Goal: Task Accomplishment & Management: Complete application form

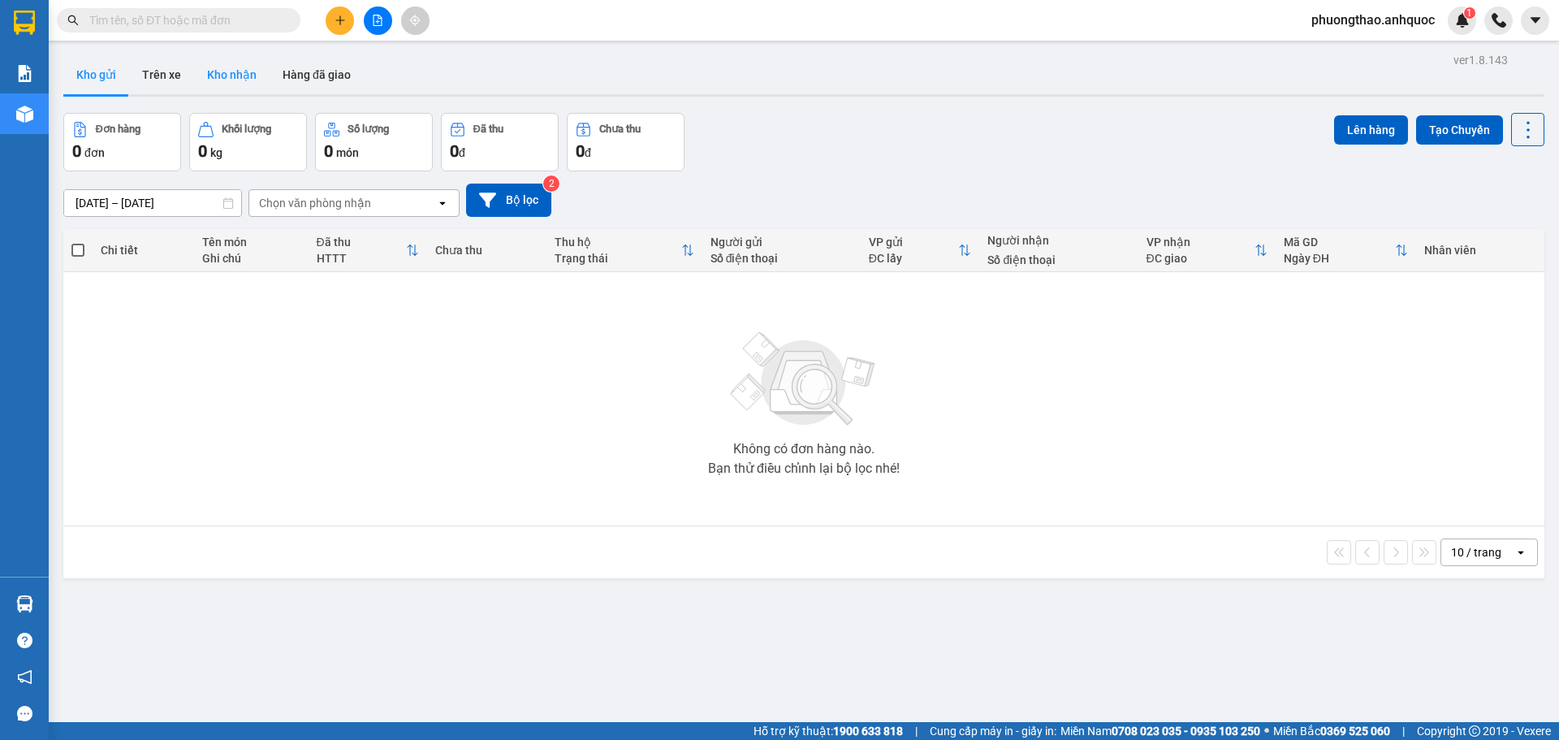
click at [212, 75] on button "Kho nhận" at bounding box center [232, 74] width 76 height 39
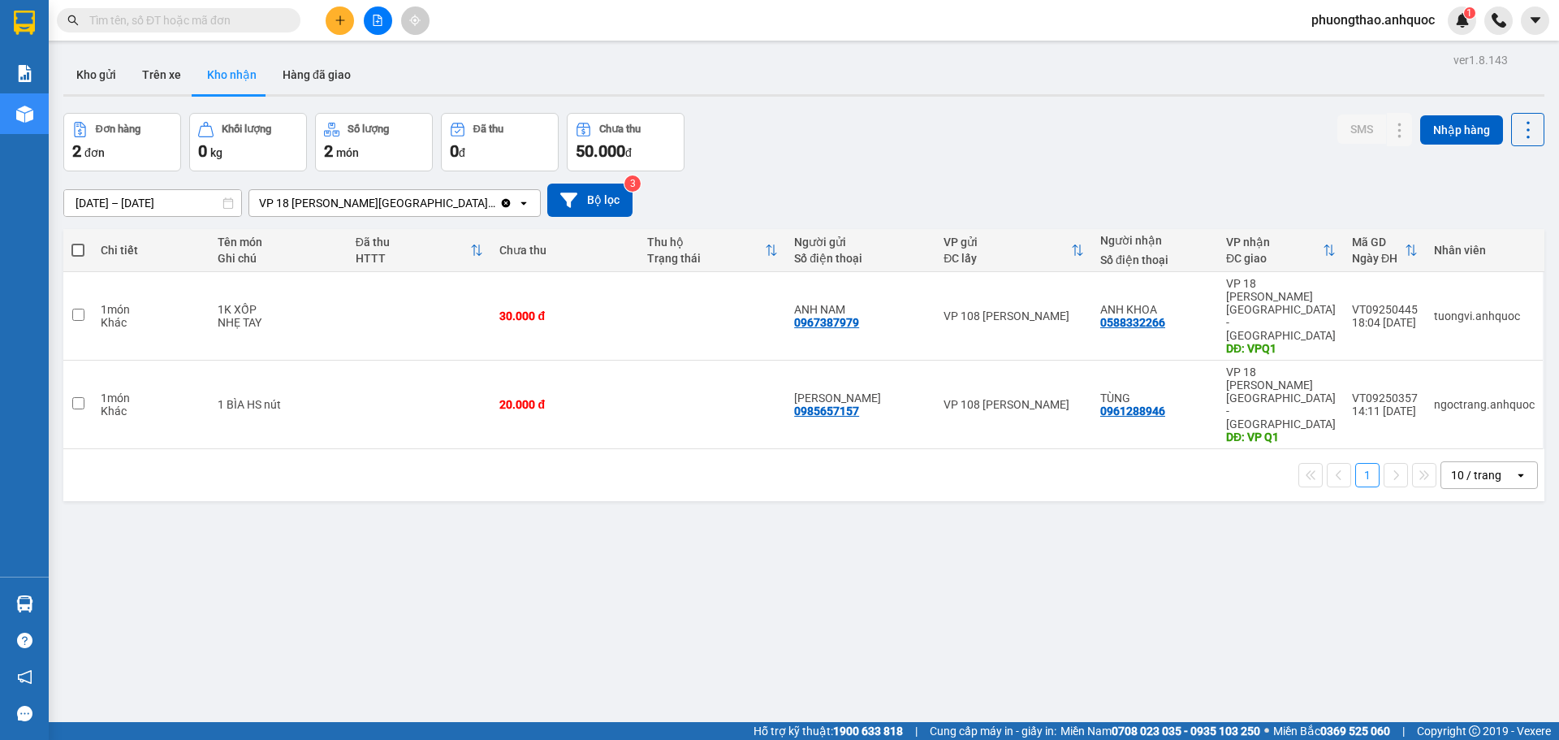
click at [369, 29] on button at bounding box center [378, 20] width 28 height 28
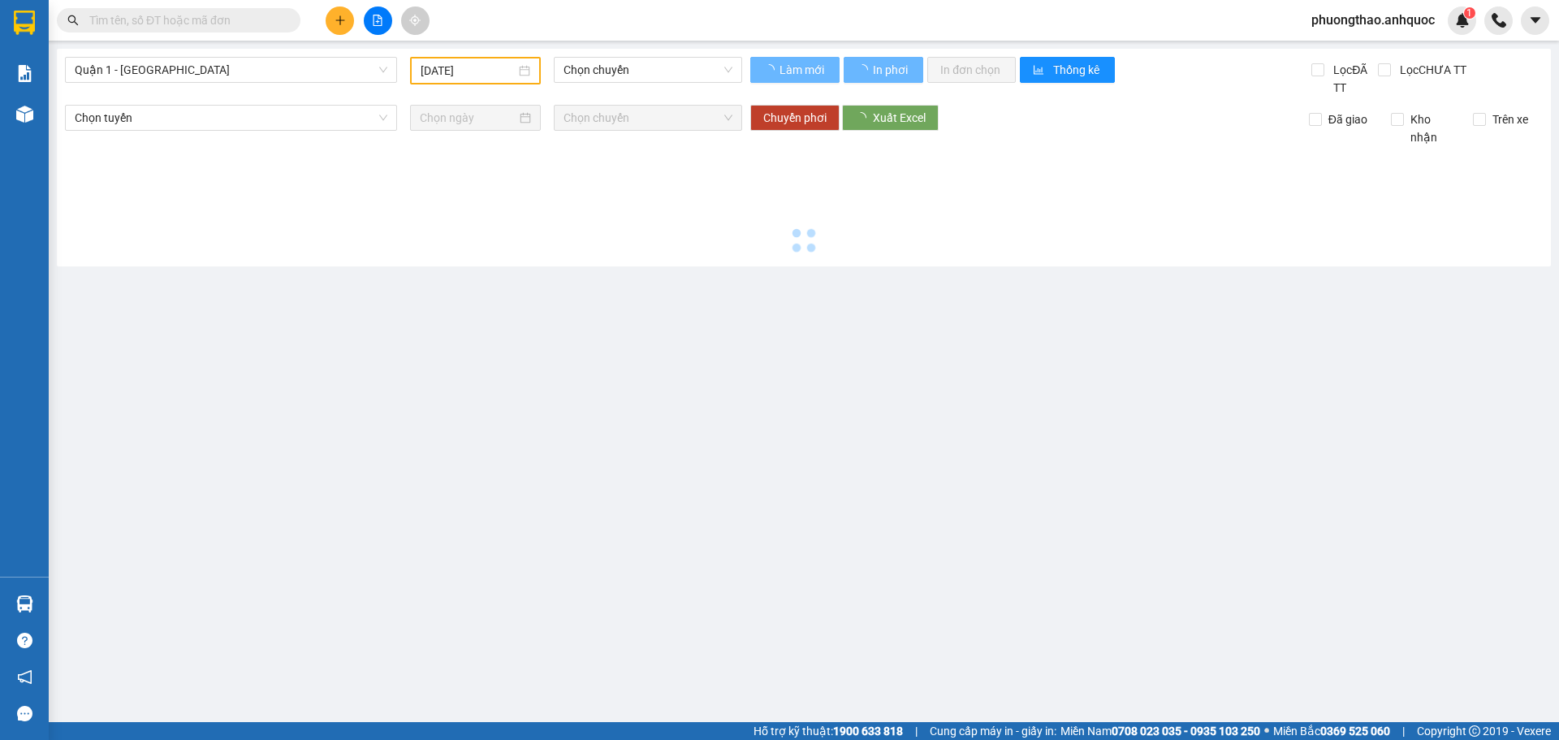
type input "[DATE]"
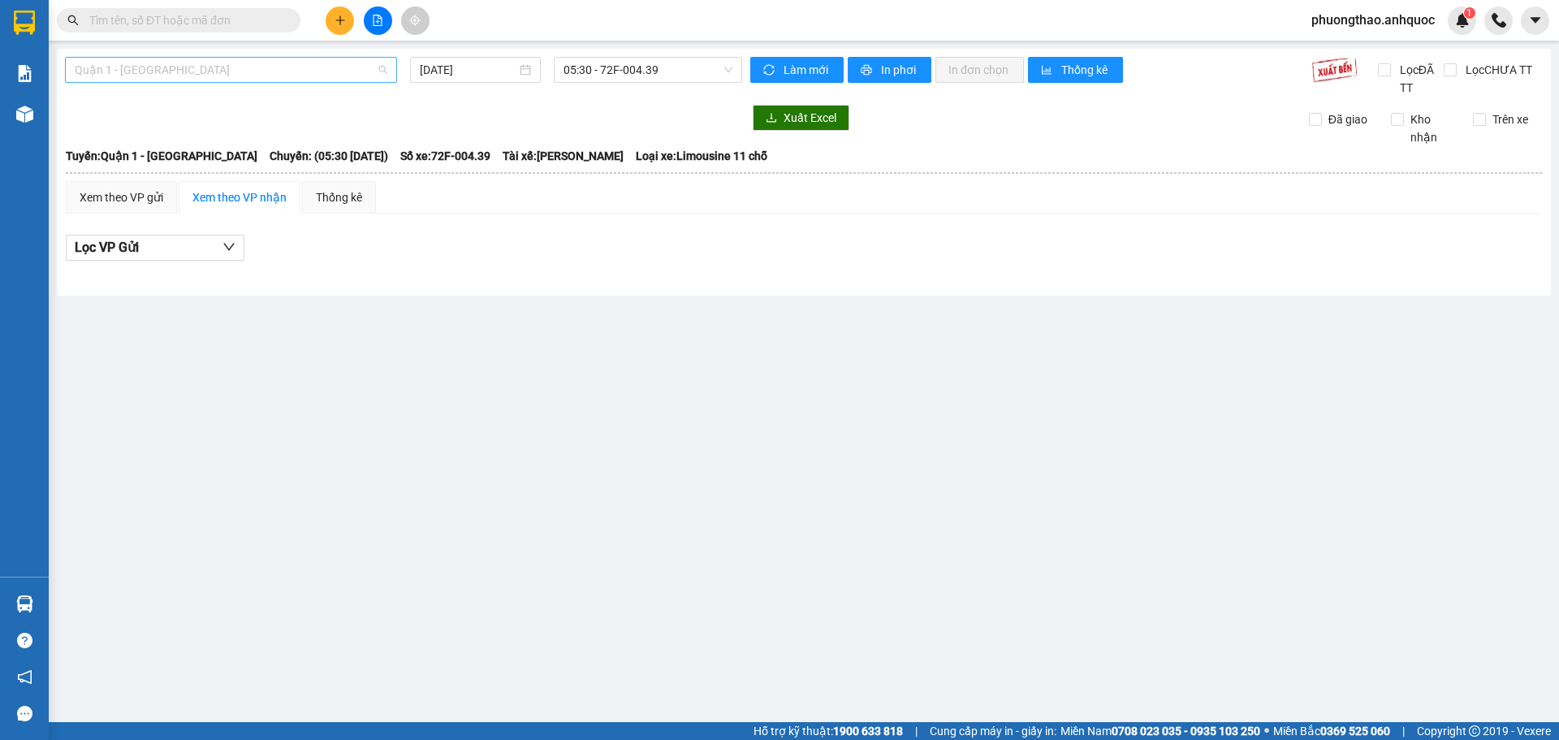
click at [253, 74] on span "Quận 1 - [GEOGRAPHIC_DATA]" at bounding box center [231, 70] width 313 height 24
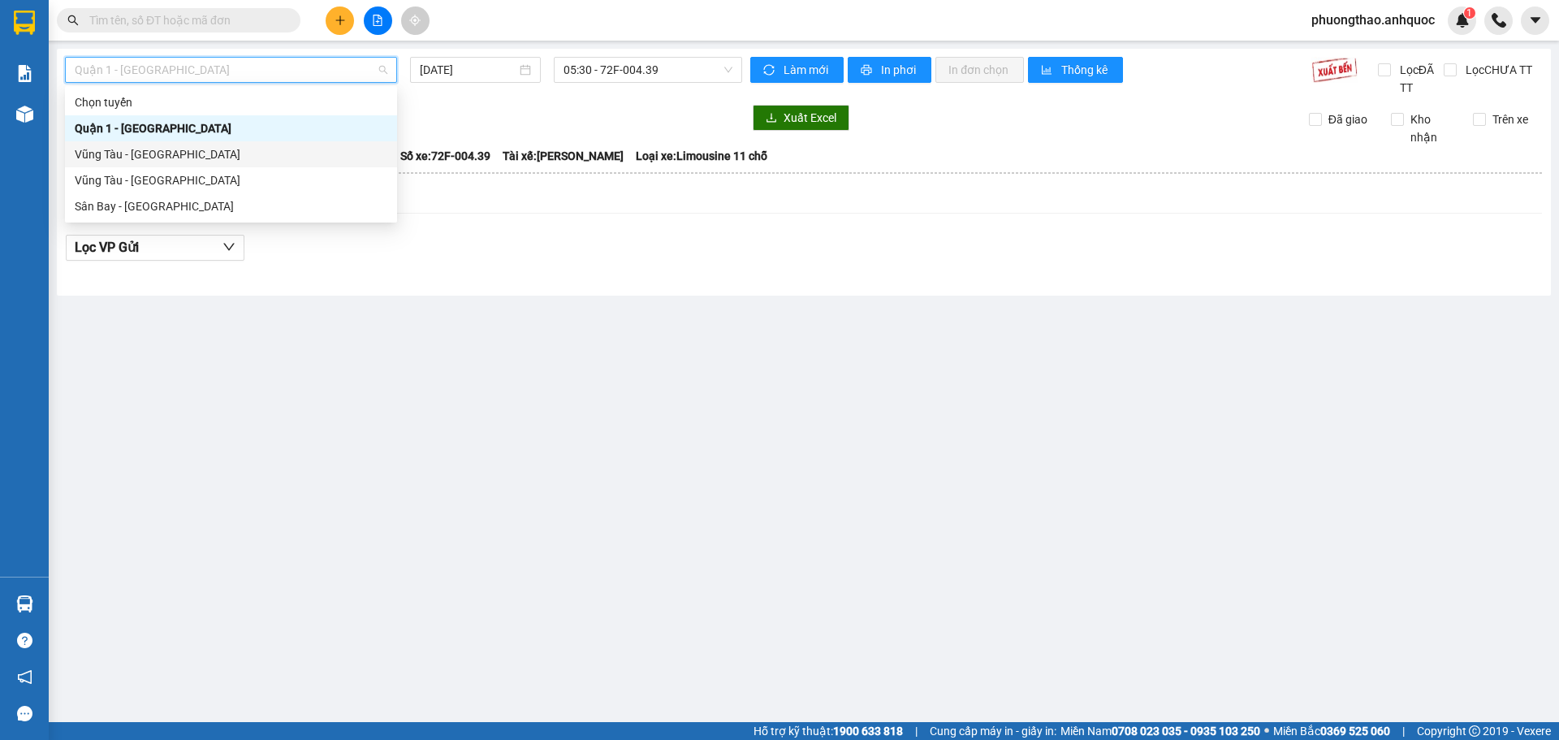
click at [209, 152] on div "Vũng Tàu - [GEOGRAPHIC_DATA]" at bounding box center [231, 154] width 313 height 18
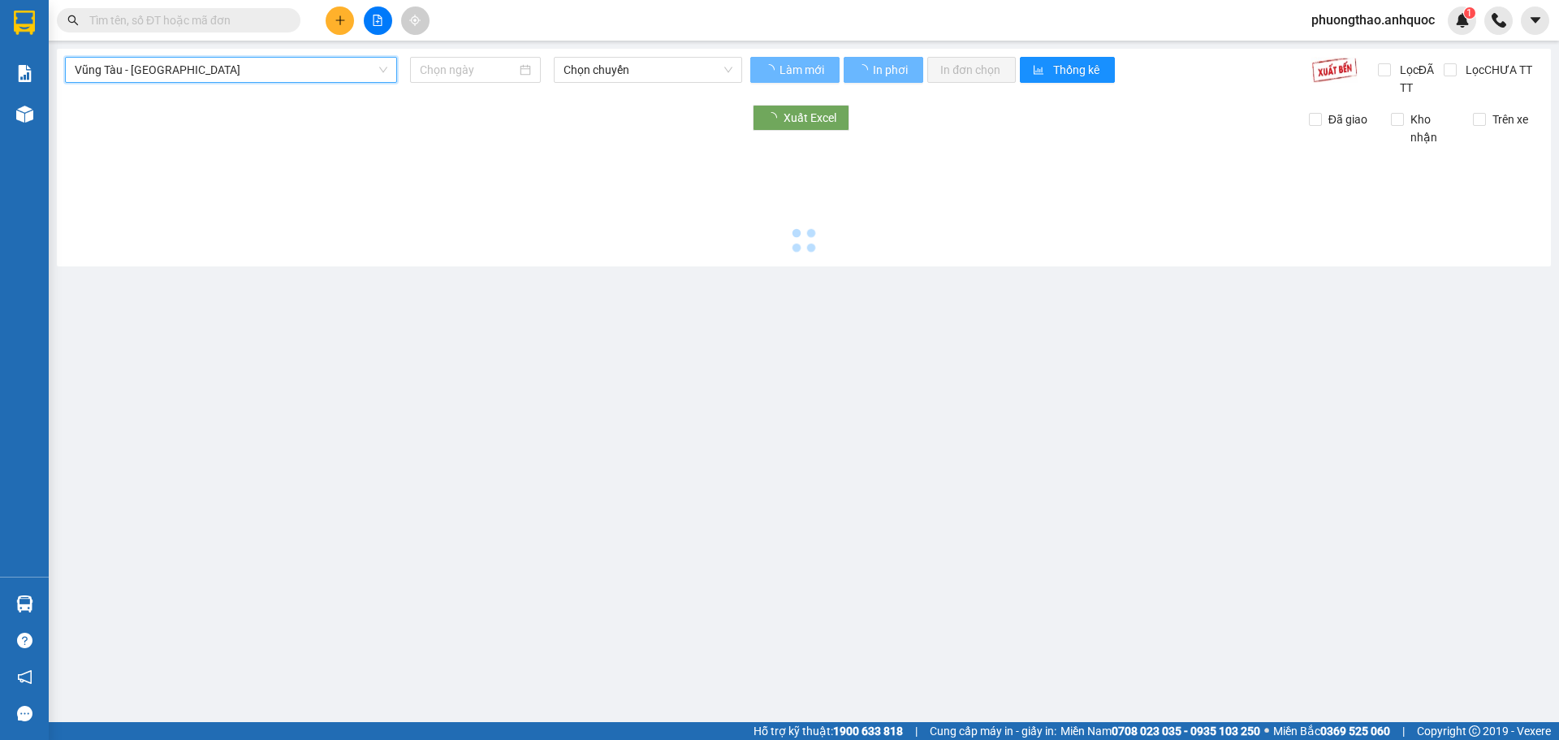
type input "[DATE]"
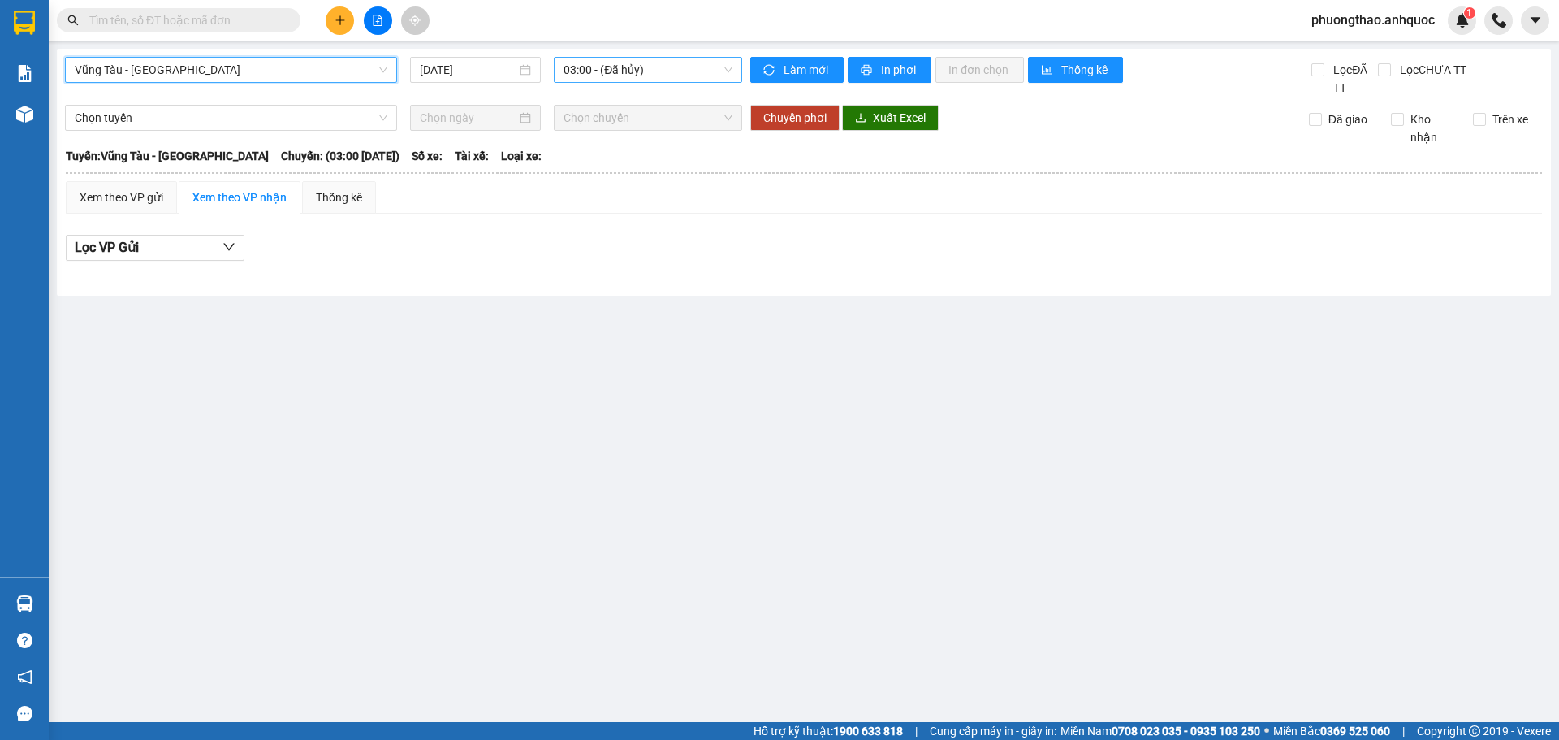
click at [593, 66] on span "03:00 - (Đã hủy)" at bounding box center [647, 70] width 169 height 24
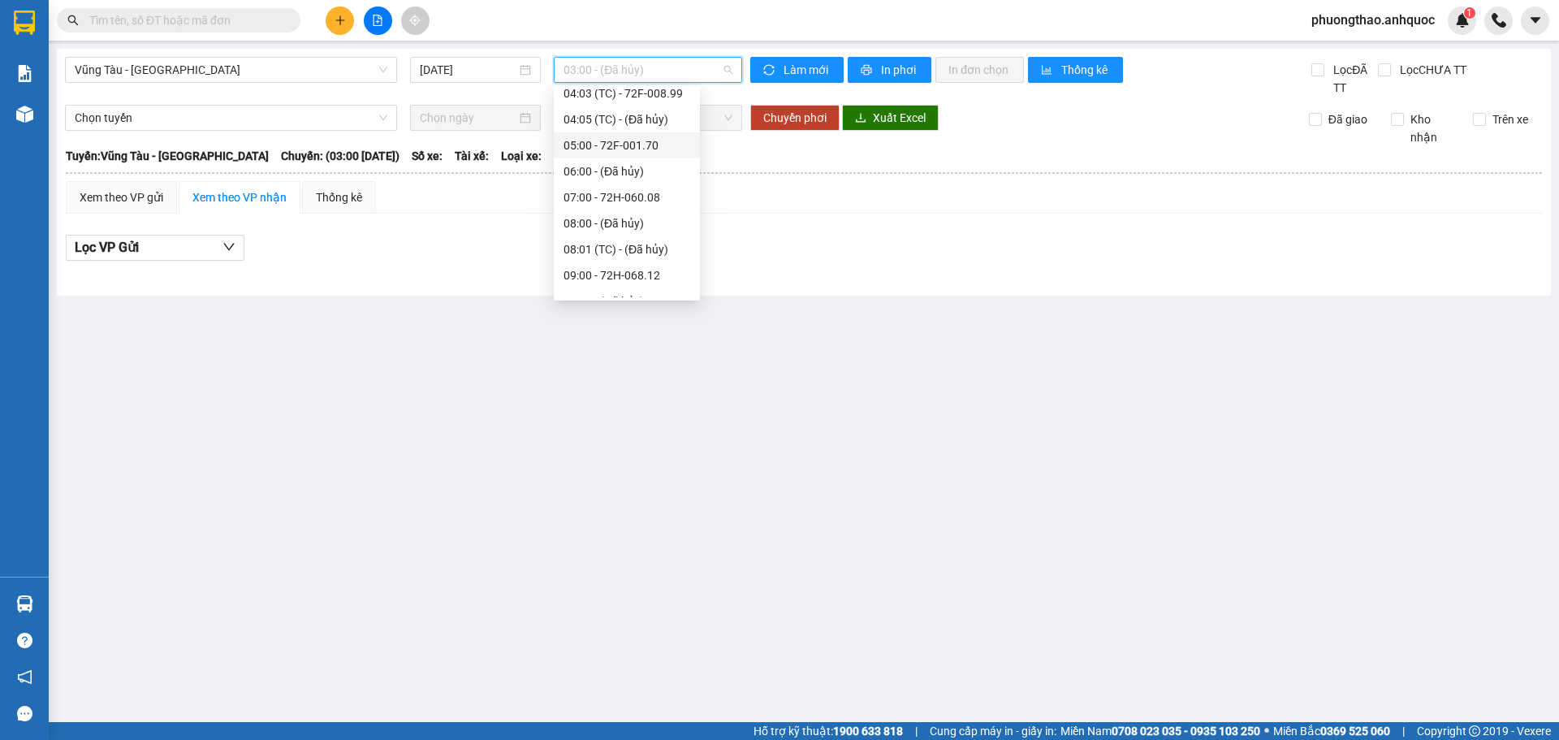
scroll to position [162, 0]
click at [629, 234] on div "10:00 - (Đã hủy)" at bounding box center [626, 226] width 127 height 18
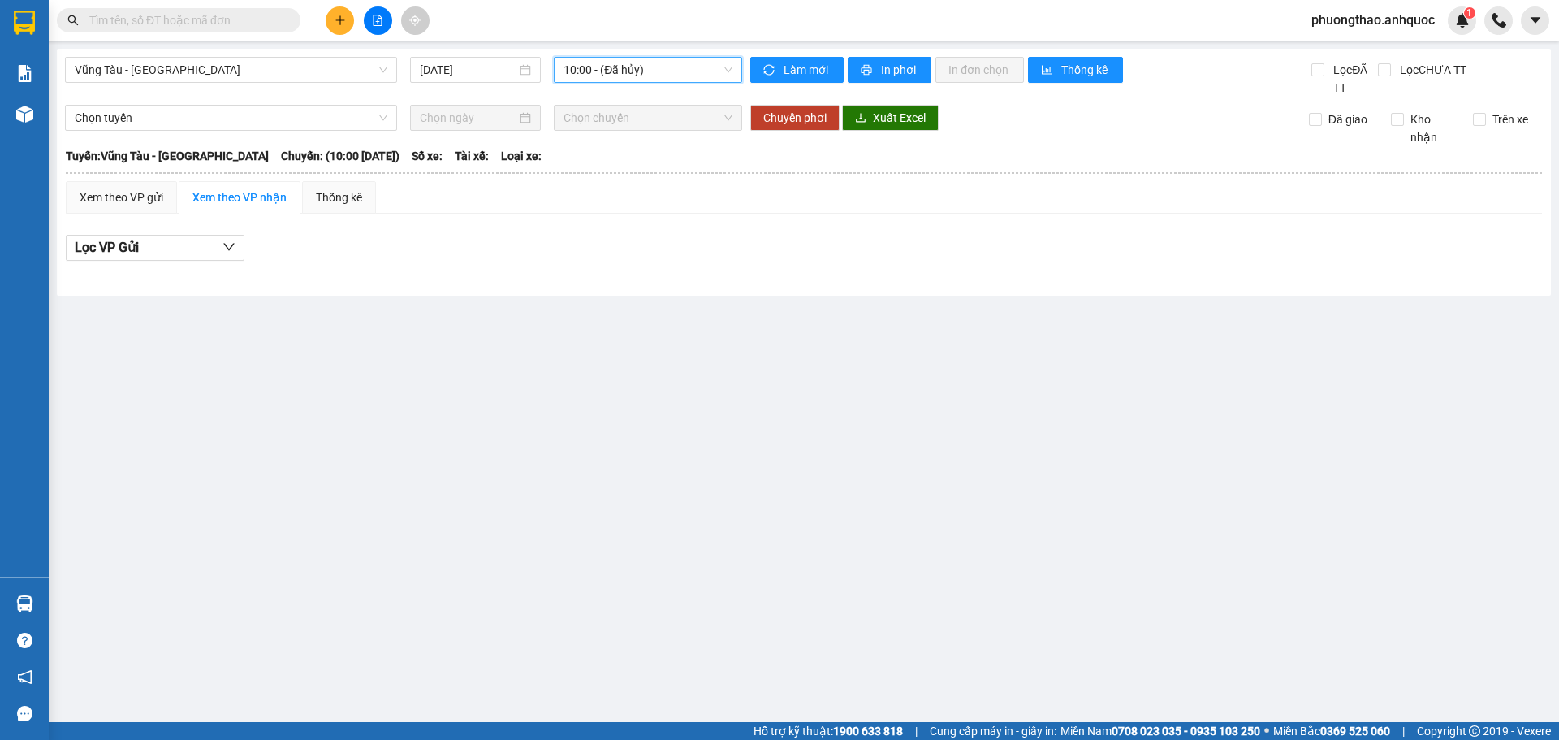
click at [632, 48] on main "[GEOGRAPHIC_DATA] - Quận 1 [DATE] 10:00 10:00 - (Đã hủy) Làm mới In phơi In đơn…" at bounding box center [779, 361] width 1559 height 722
click at [613, 83] on div "Vũng Tàu - Quận 1 [DATE] 10:00 - (Đã hủy)" at bounding box center [403, 77] width 677 height 40
click at [612, 72] on span "10:00 - (Đã hủy)" at bounding box center [647, 70] width 169 height 24
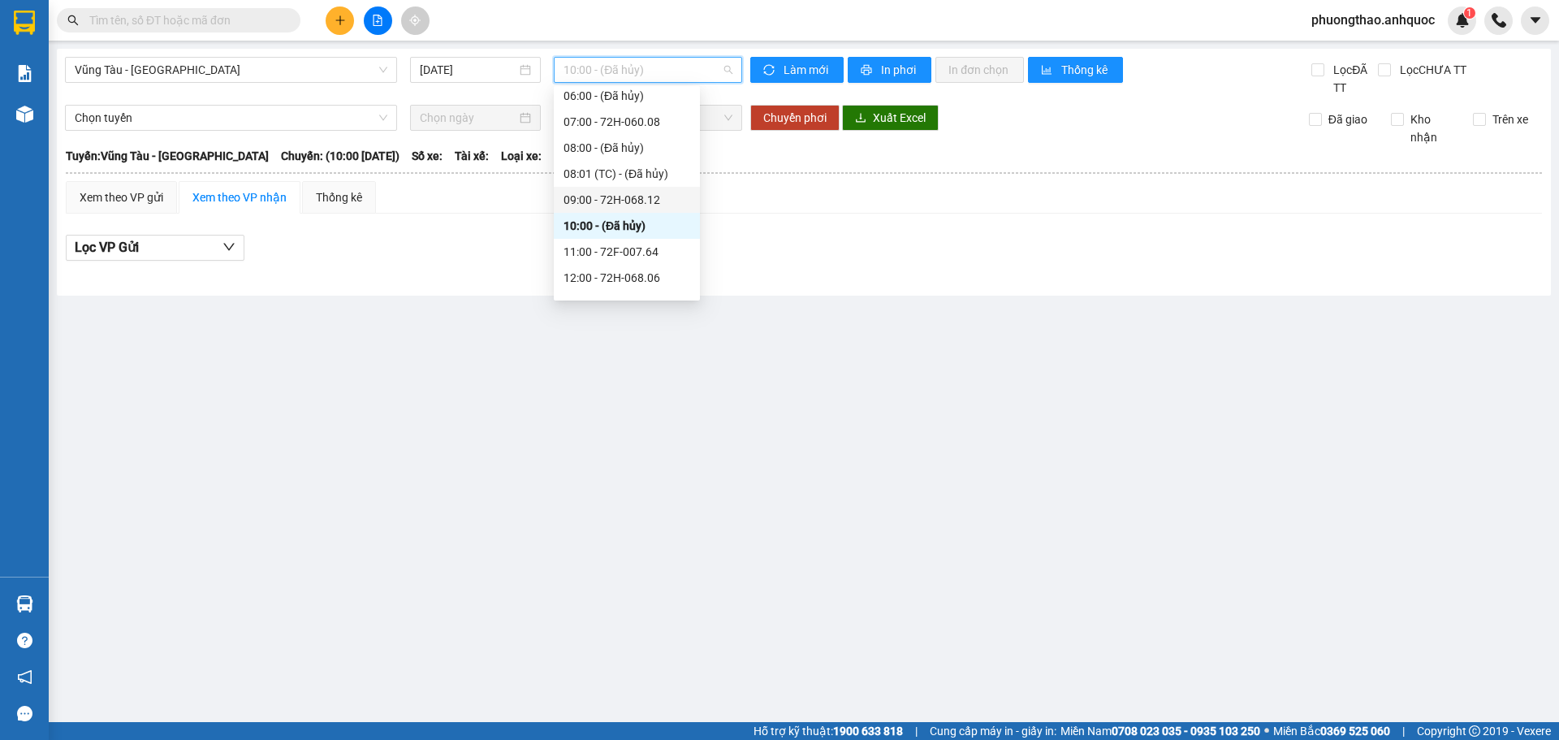
click at [593, 197] on div "09:00 - 72H-068.12" at bounding box center [626, 200] width 127 height 18
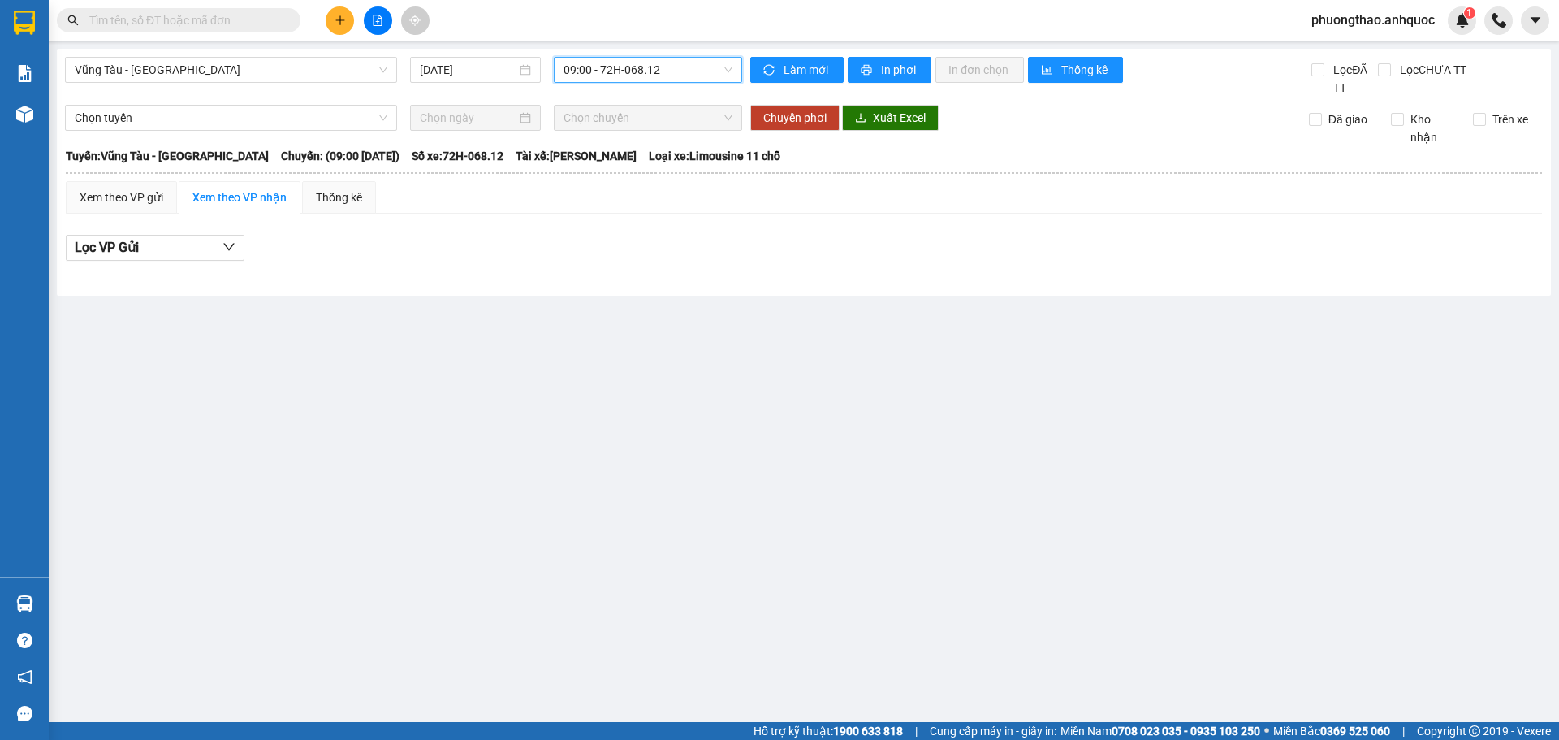
click at [618, 68] on span "09:00 - 72H-068.12" at bounding box center [647, 70] width 169 height 24
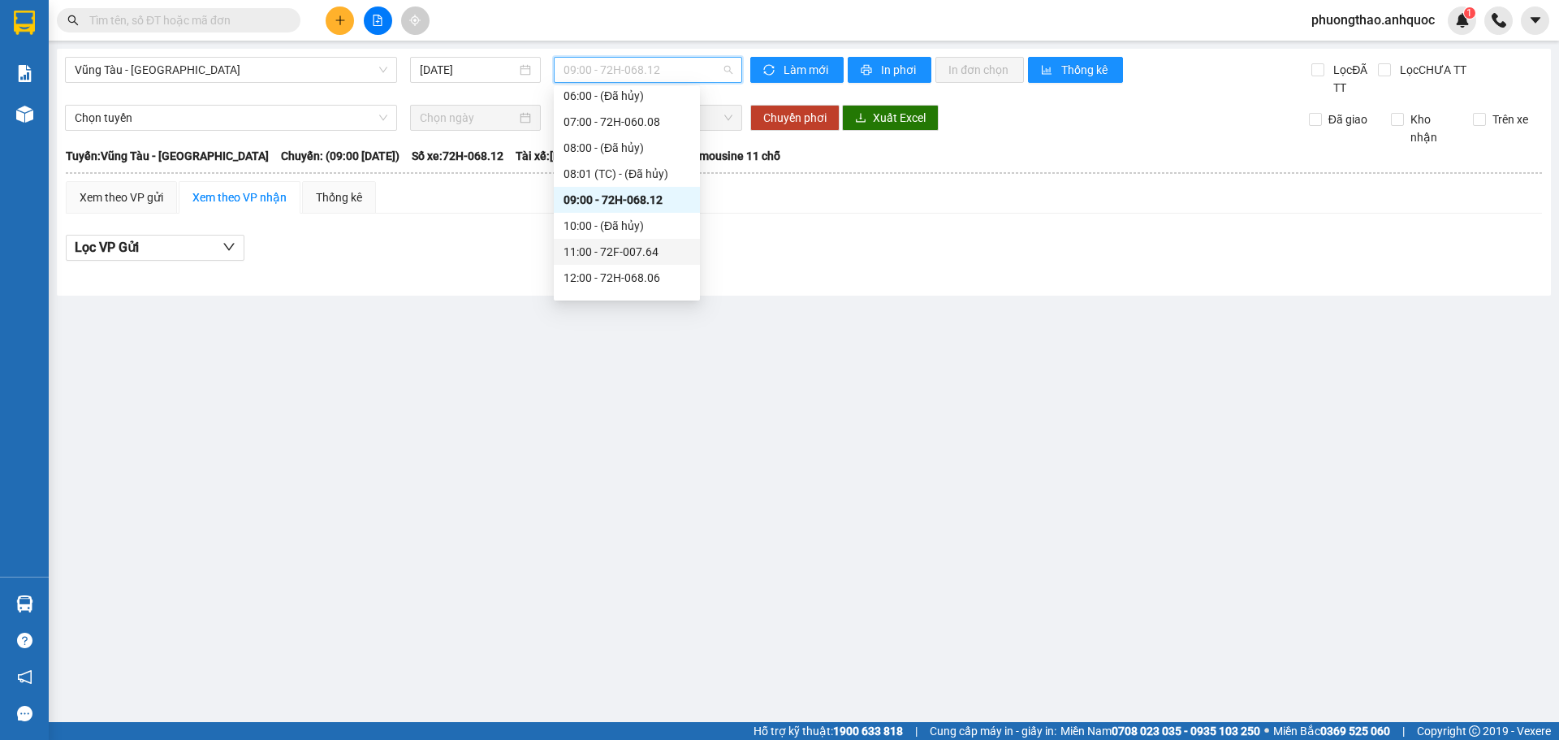
click at [646, 254] on div "11:00 - 72F-007.64" at bounding box center [626, 252] width 127 height 18
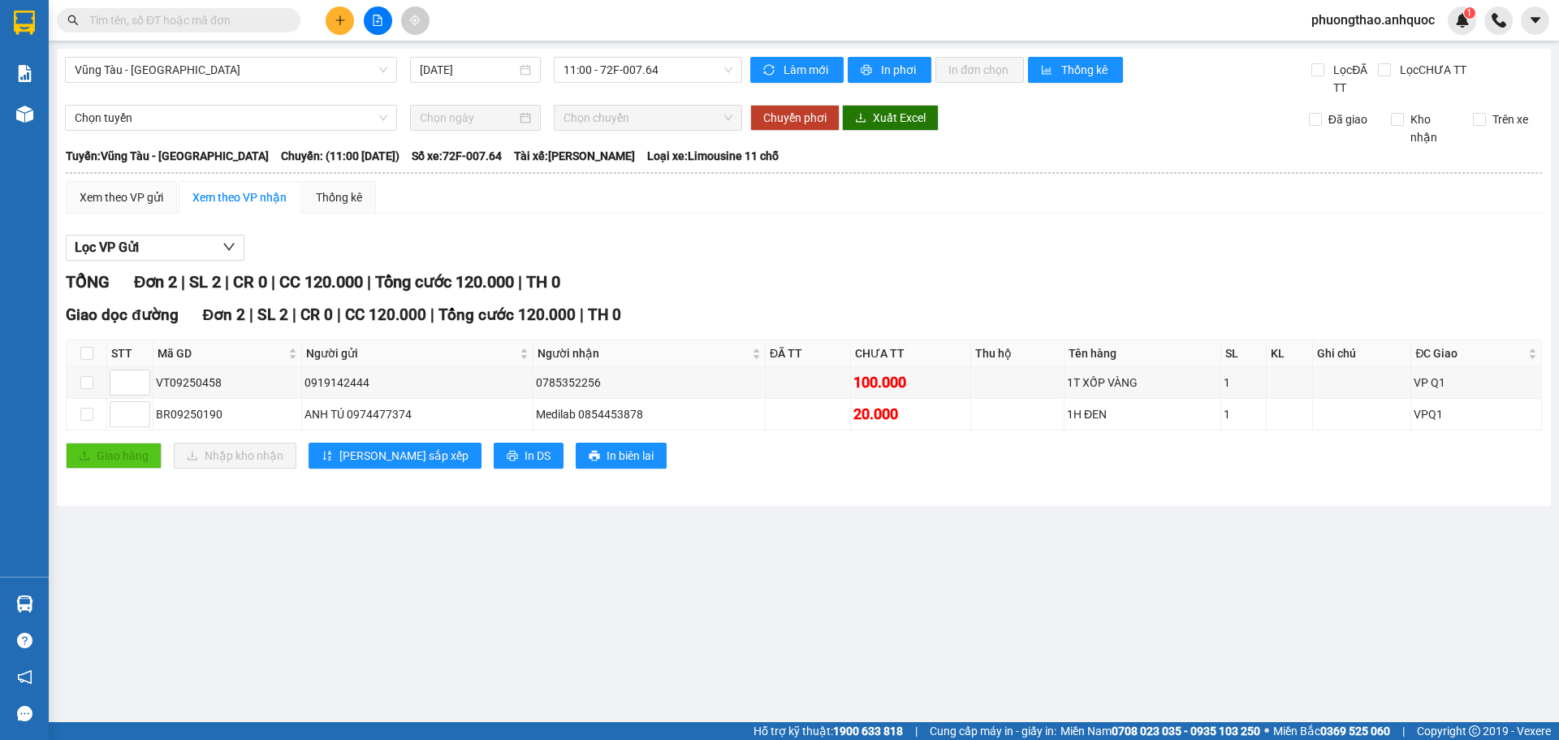
click at [960, 590] on main "[GEOGRAPHIC_DATA] - Quận 1 [DATE] 11:00 - 72F-007.64 Làm mới In phơi In đơn chọ…" at bounding box center [779, 361] width 1559 height 722
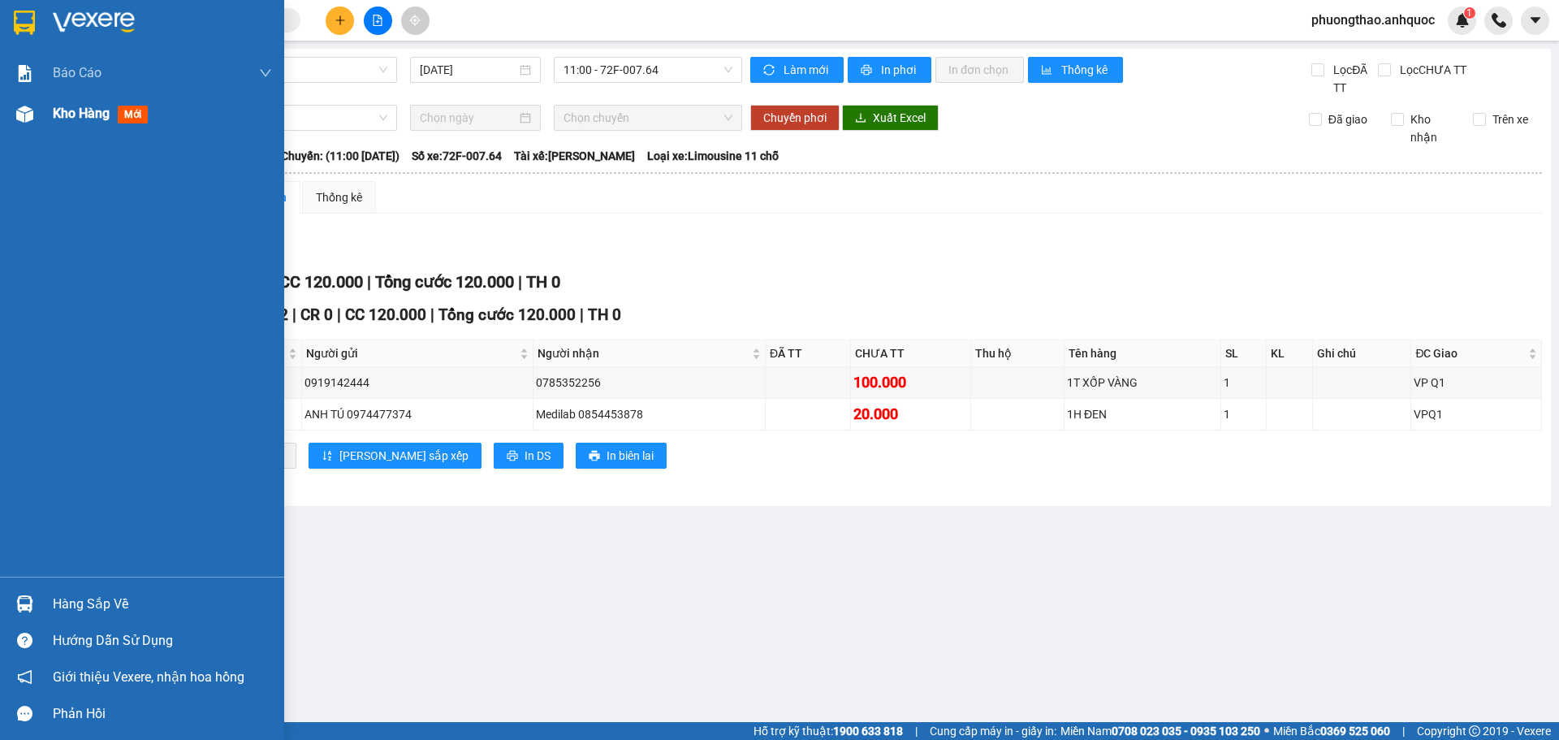
click at [22, 123] on div at bounding box center [25, 114] width 28 height 28
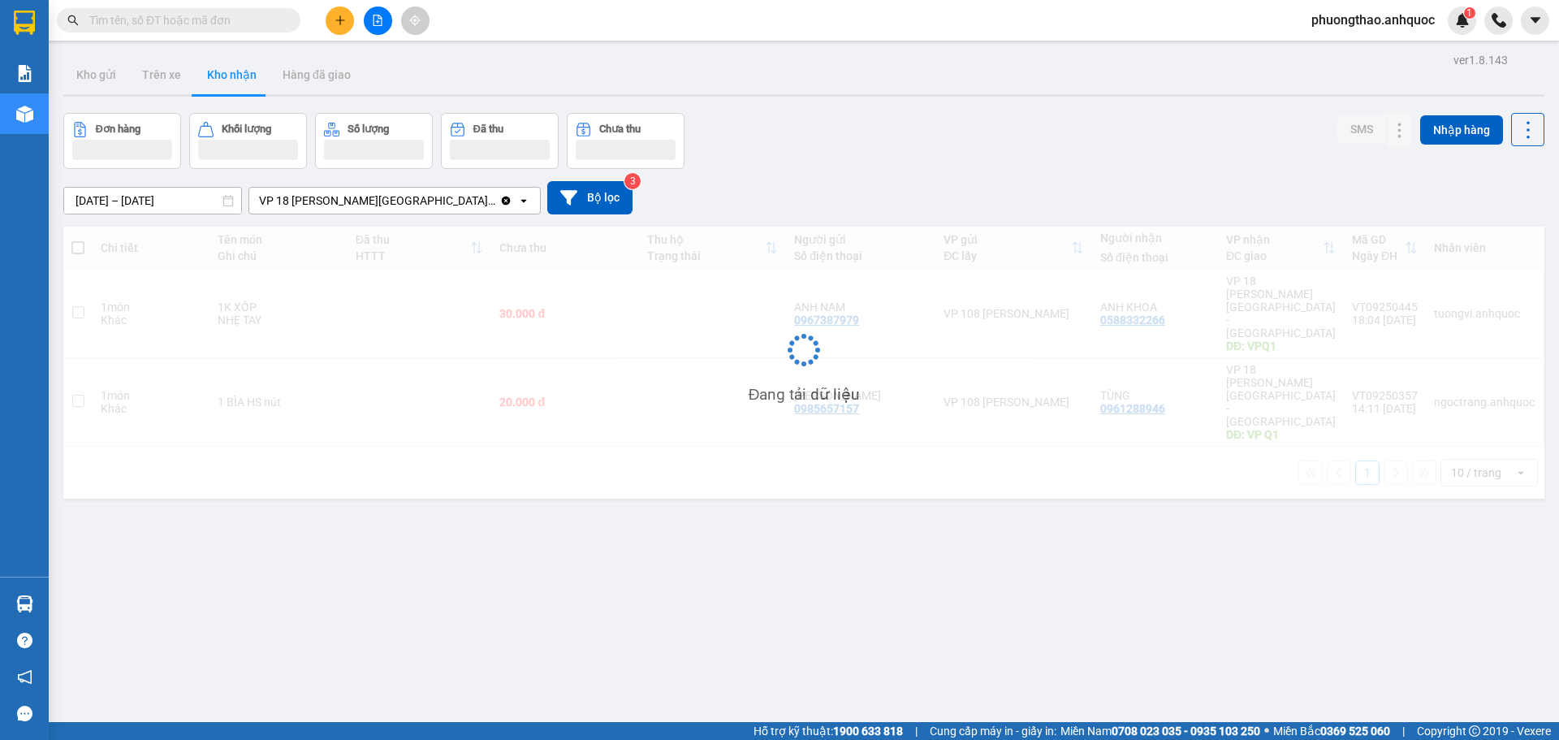
click at [333, 16] on button at bounding box center [340, 20] width 28 height 28
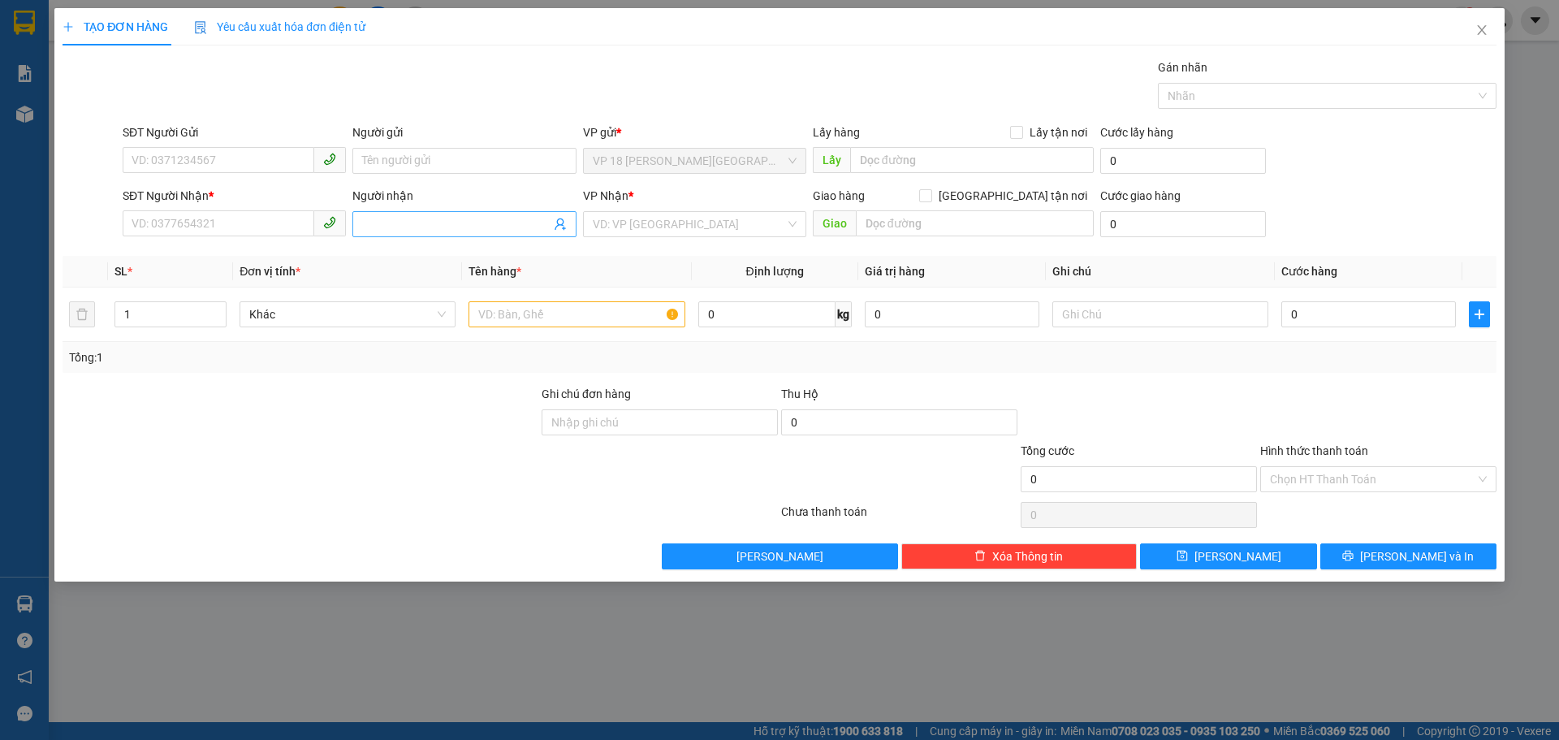
click at [382, 222] on input "Người nhận" at bounding box center [456, 224] width 188 height 18
type input "TÂM BIỂN"
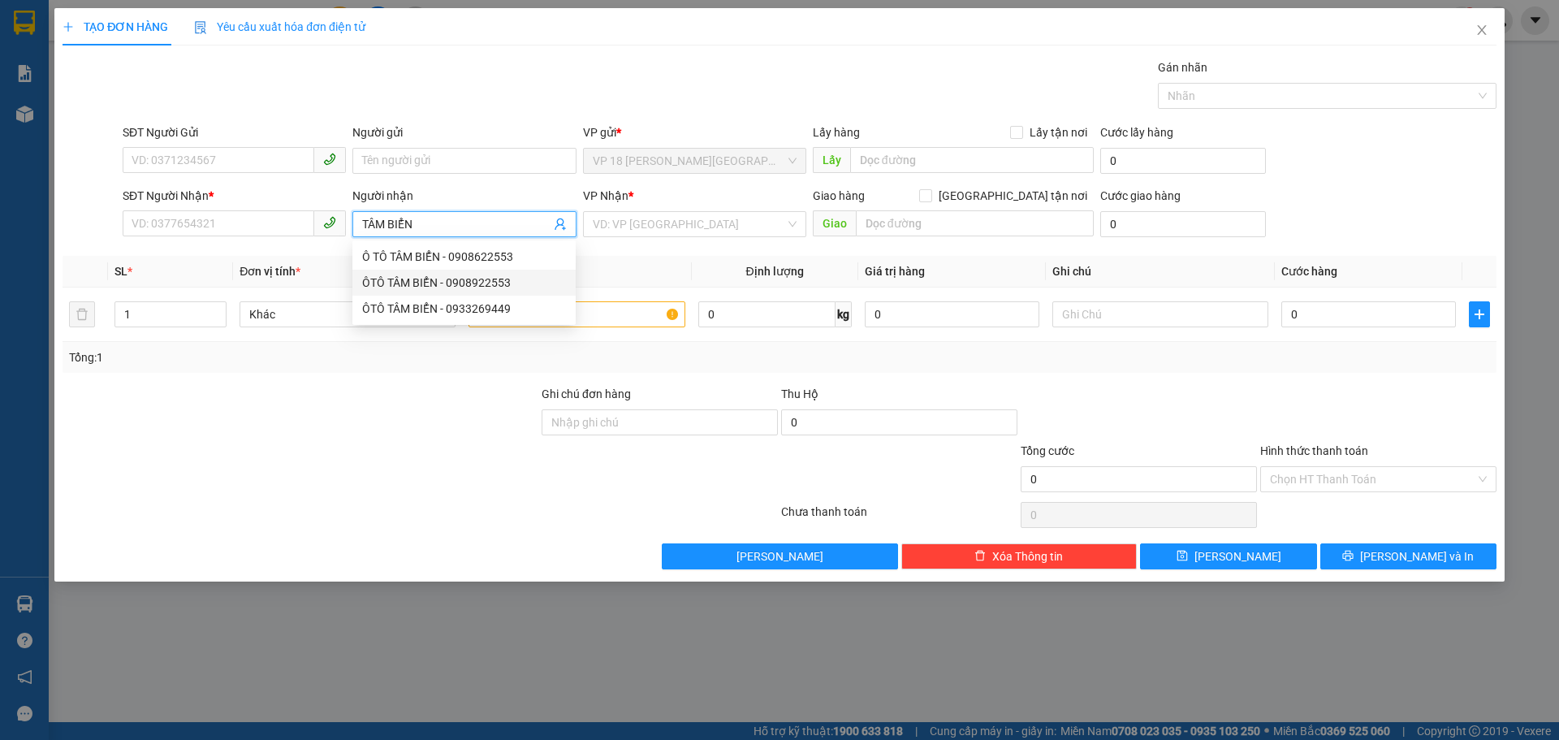
click at [449, 289] on div "ÔTÔ TÂM BIỂN - 0908922553" at bounding box center [464, 283] width 204 height 18
type input "0908922553"
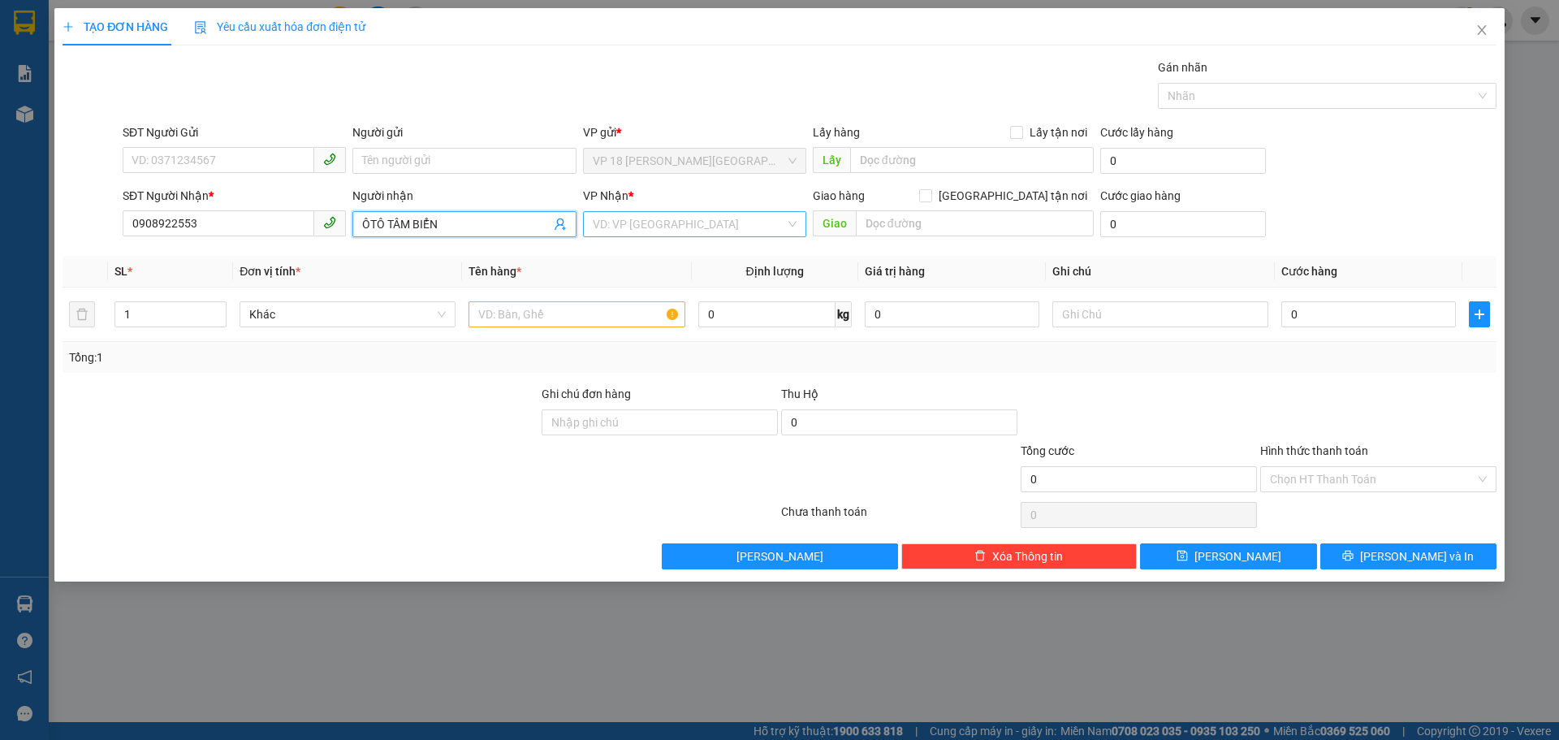
type input "ÔTÔ TÂM BIỂN"
click at [666, 219] on input "search" at bounding box center [689, 224] width 192 height 24
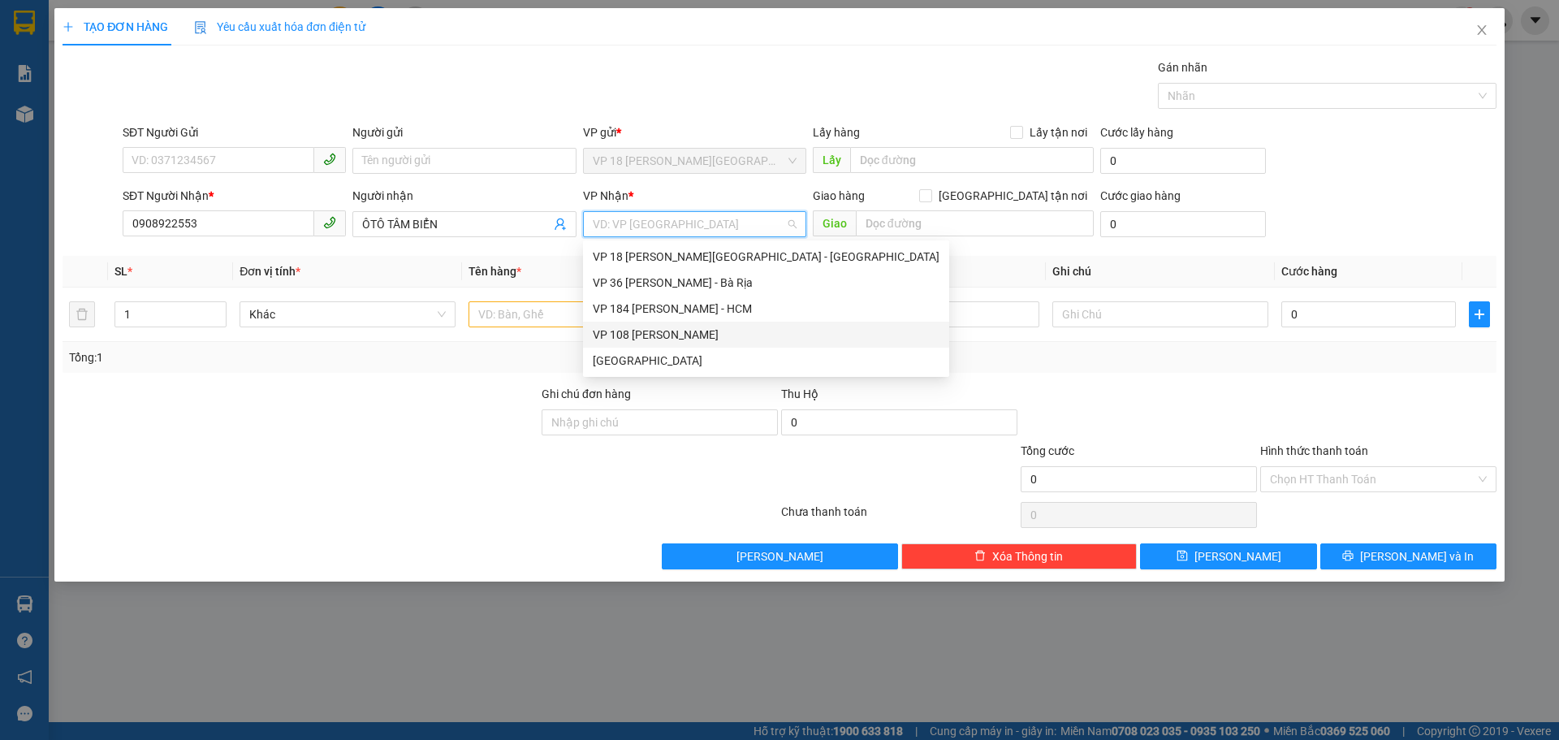
click at [688, 335] on div "VP 108 [PERSON_NAME]" at bounding box center [766, 335] width 347 height 18
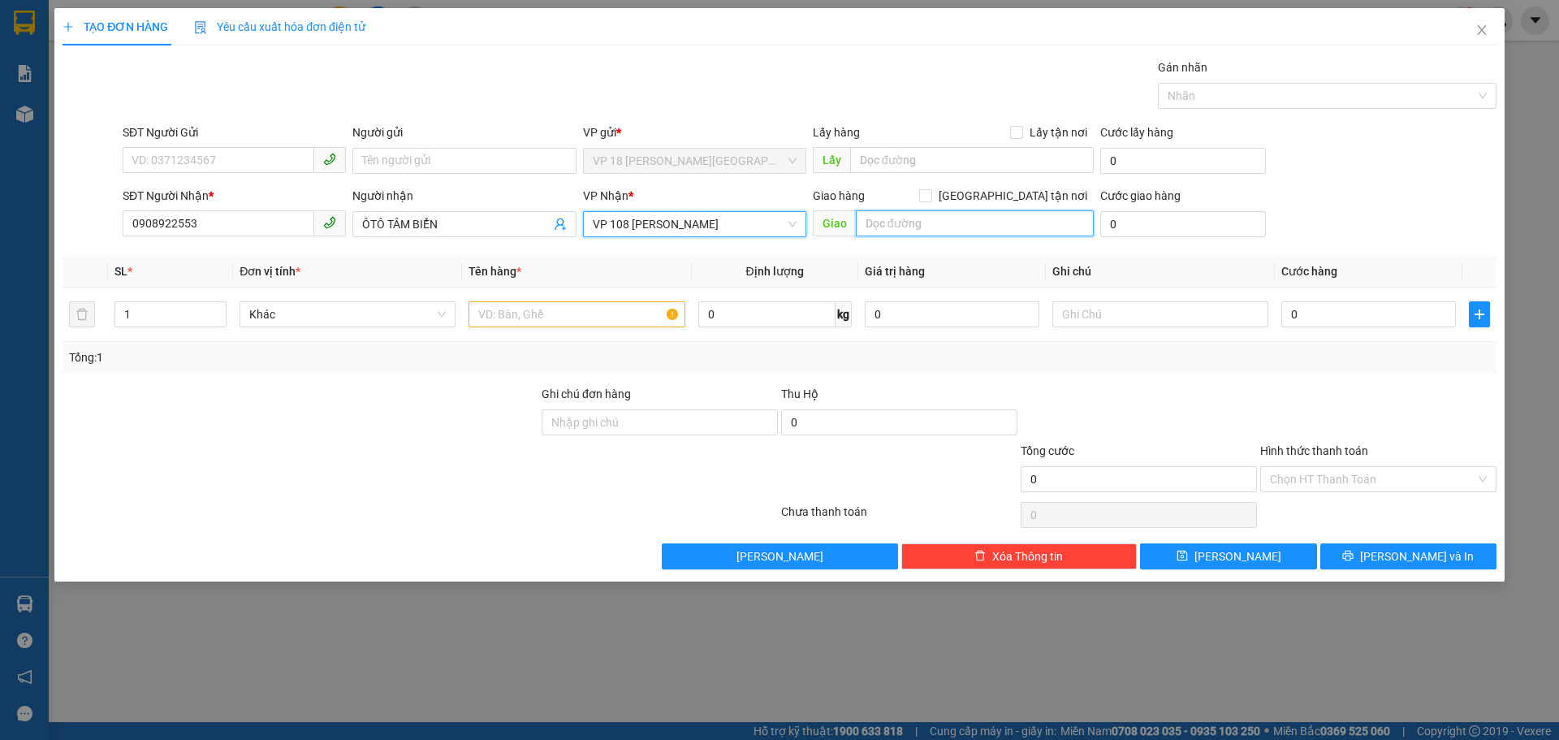
click at [927, 230] on input "text" at bounding box center [975, 223] width 238 height 26
type input "VPVT"
click at [522, 320] on input "text" at bounding box center [576, 314] width 216 height 26
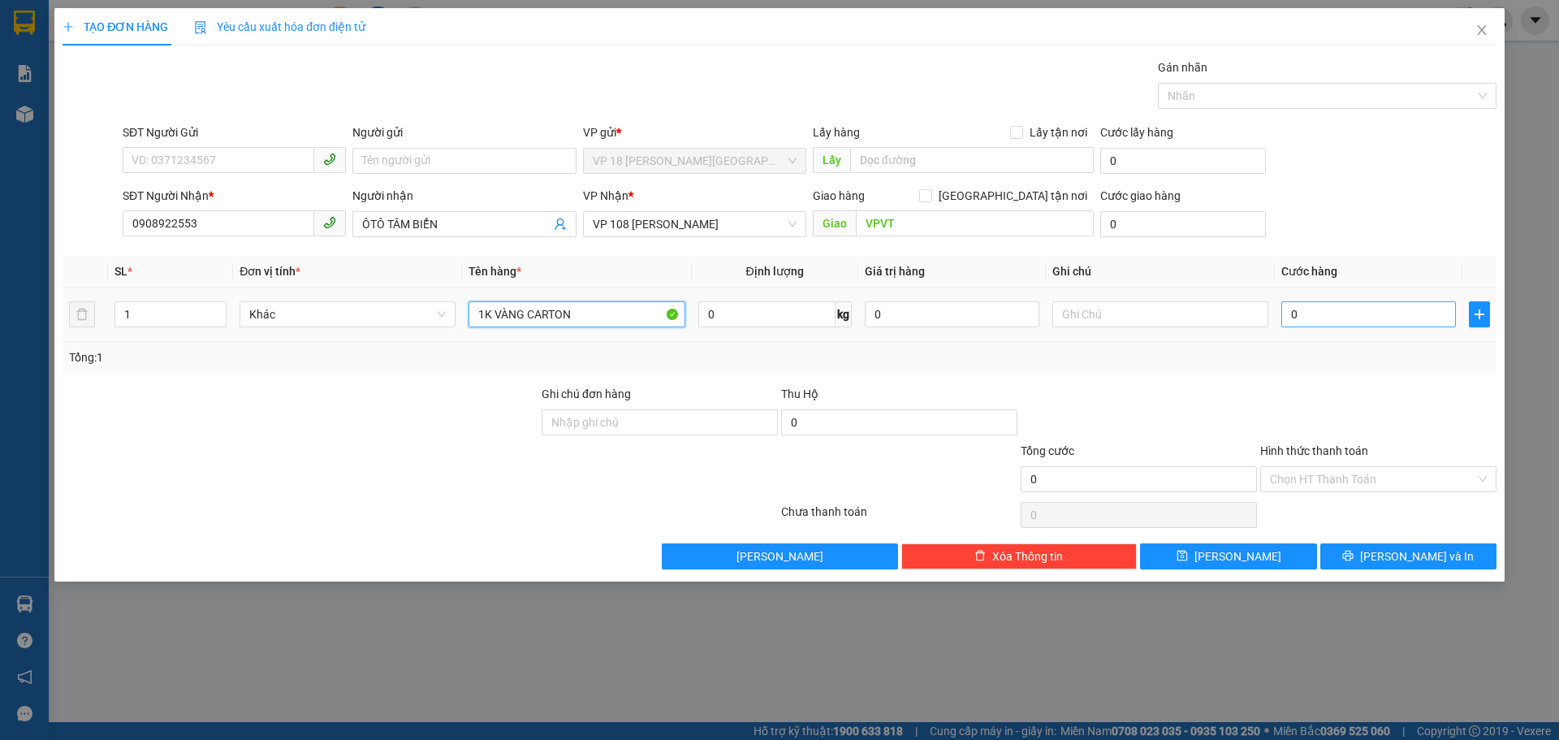
type input "1K VÀNG CARTON"
click at [1306, 304] on input "0" at bounding box center [1368, 314] width 175 height 26
type input "3"
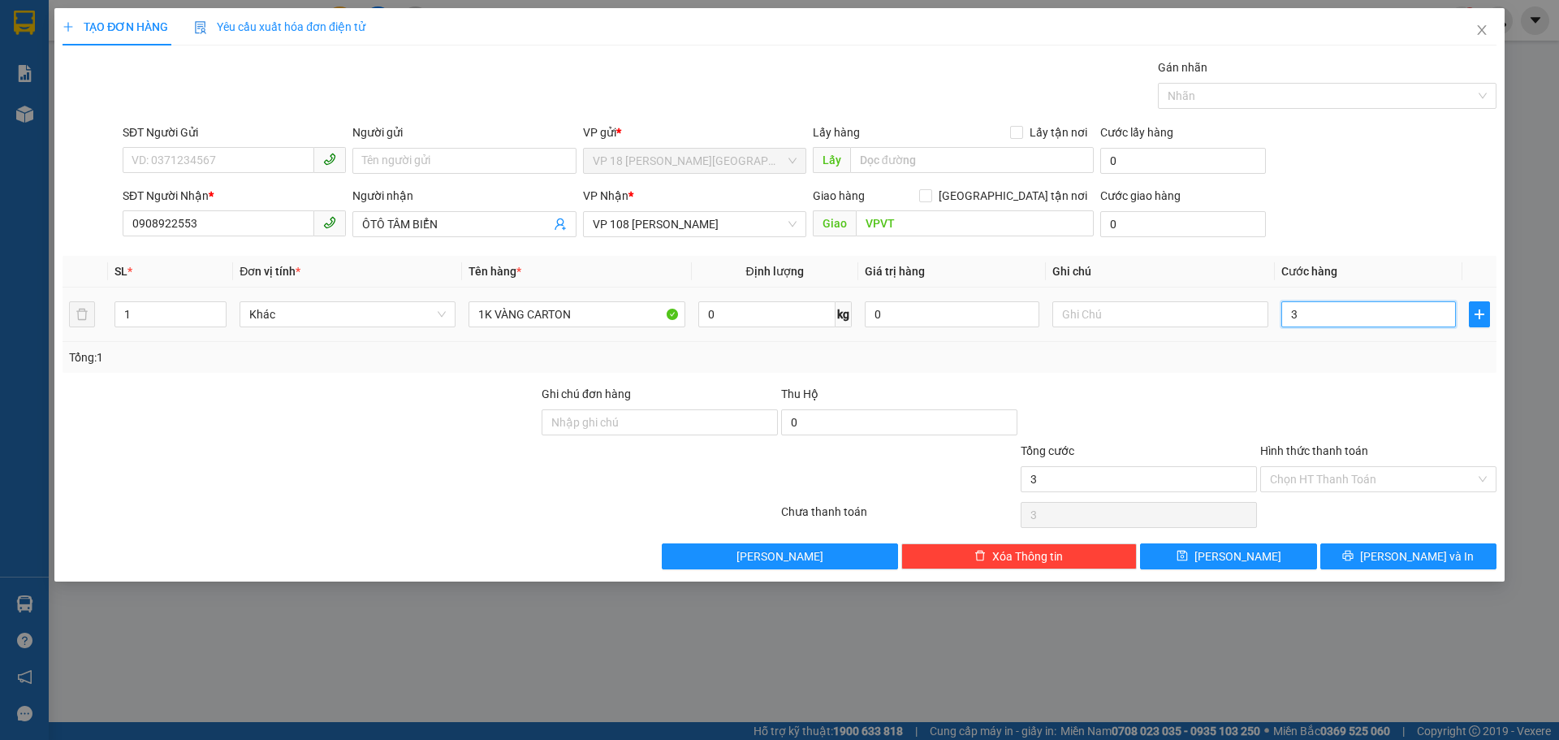
type input "30"
type input "300"
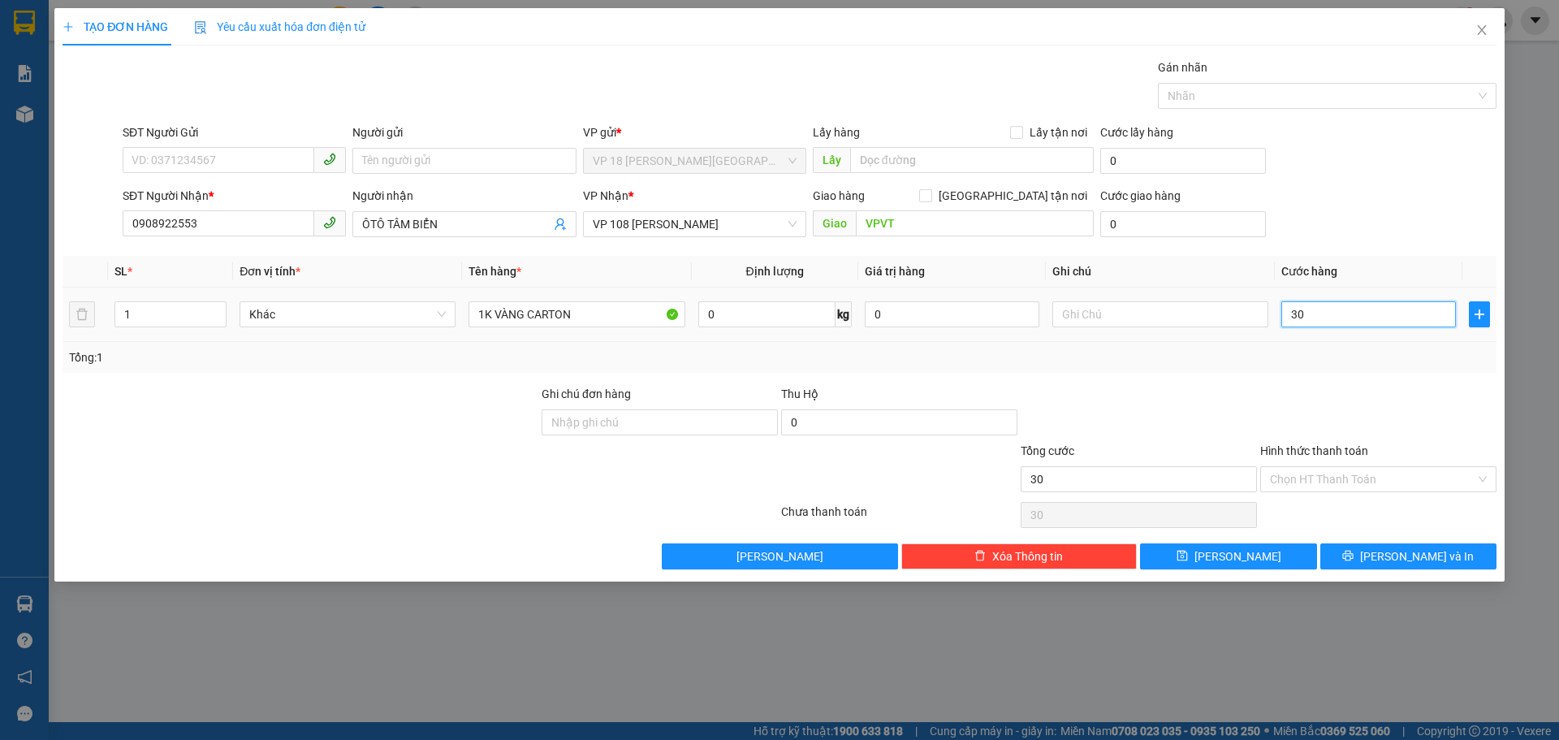
type input "300"
type input "3.000"
type input "30.000"
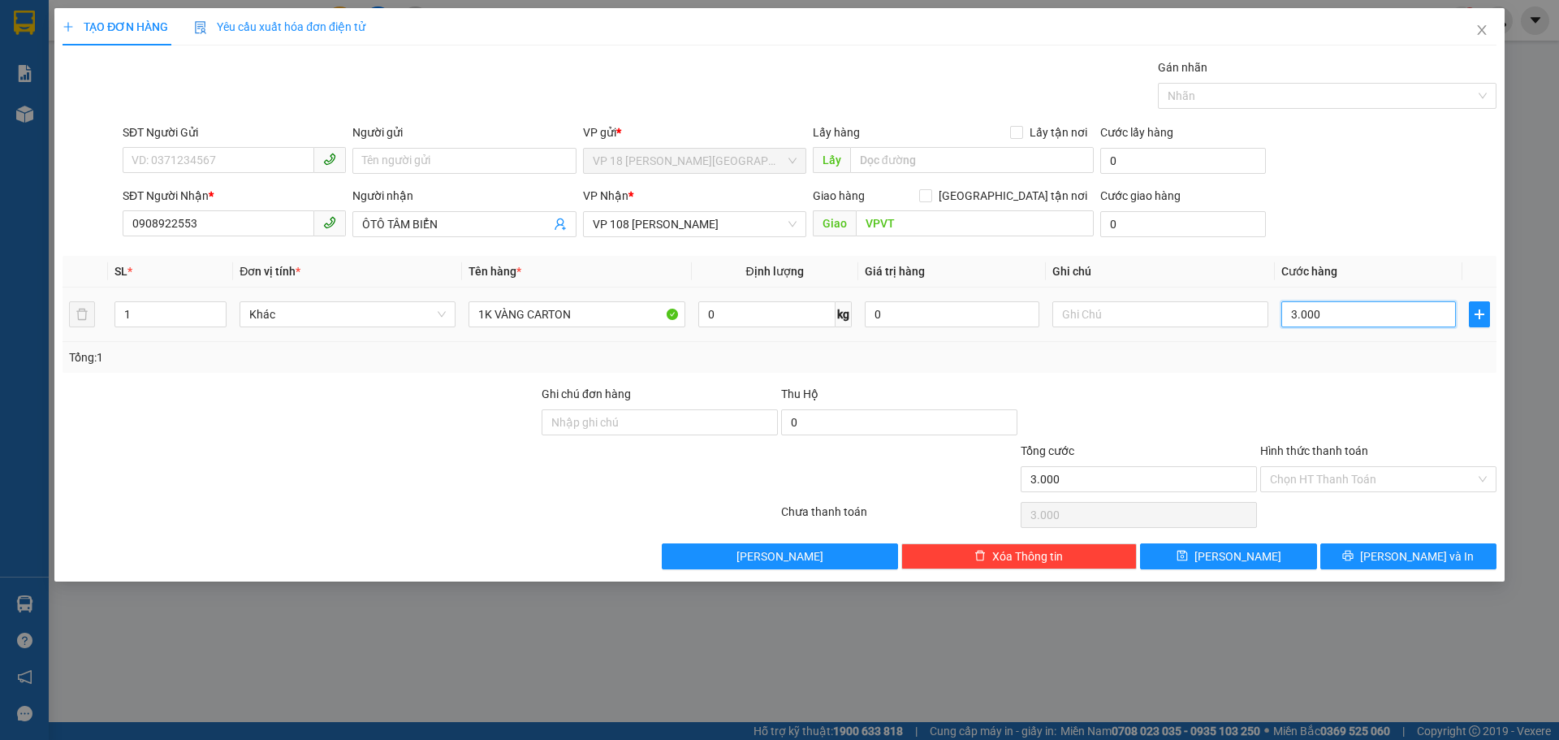
type input "30.000"
click at [1396, 555] on span "[PERSON_NAME] và In" at bounding box center [1417, 556] width 114 height 18
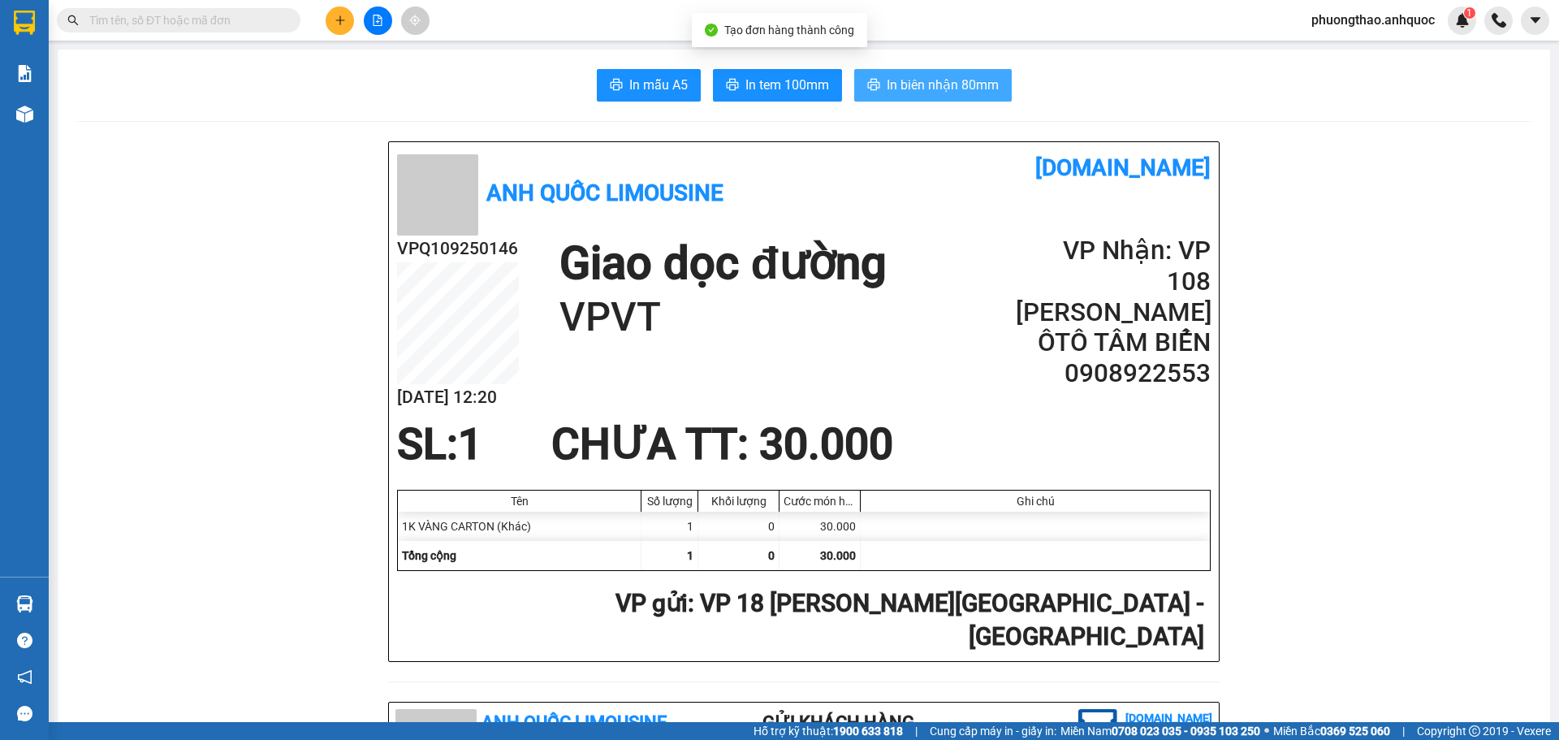
click at [919, 70] on button "In biên nhận 80mm" at bounding box center [933, 85] width 158 height 32
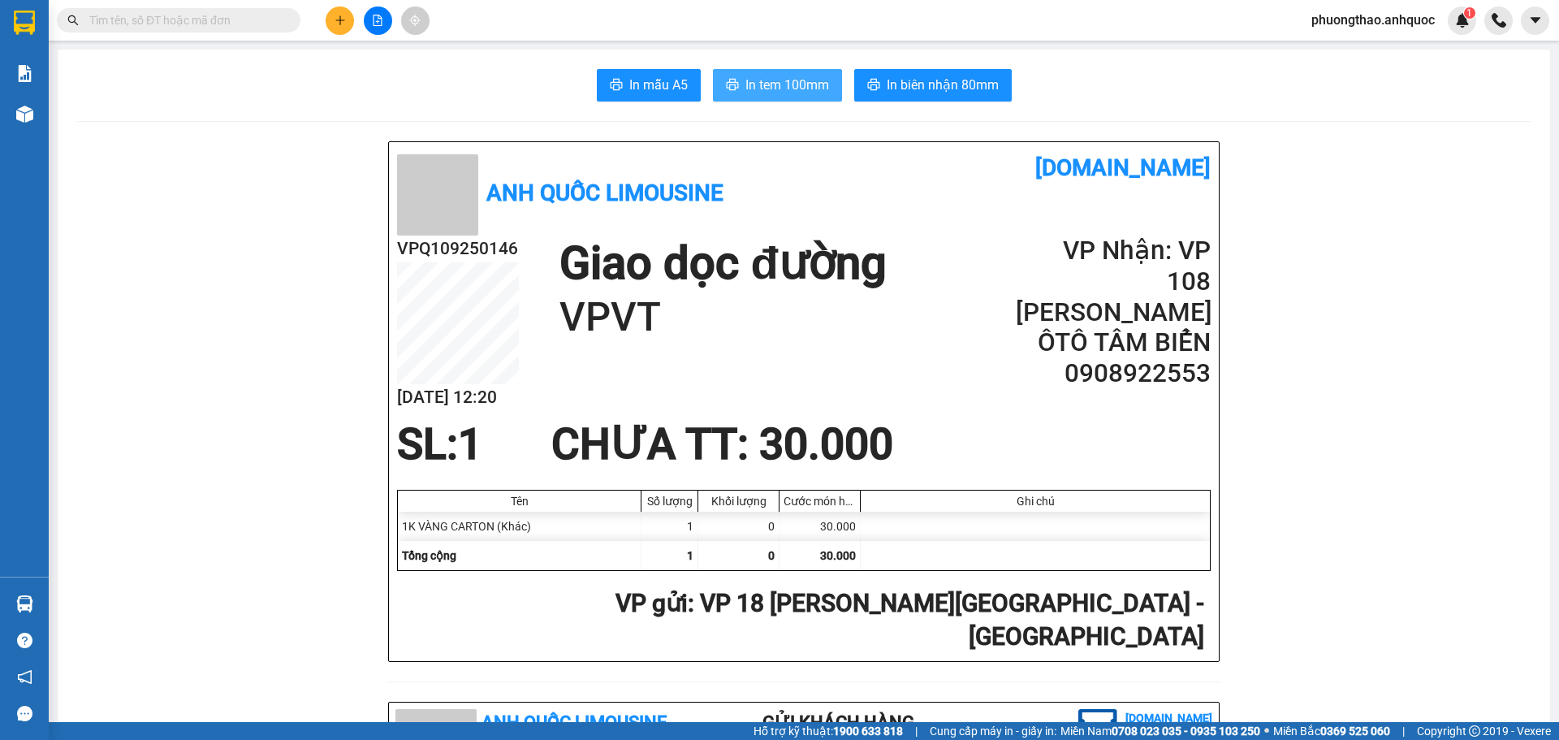
click at [805, 98] on button "In tem 100mm" at bounding box center [777, 85] width 129 height 32
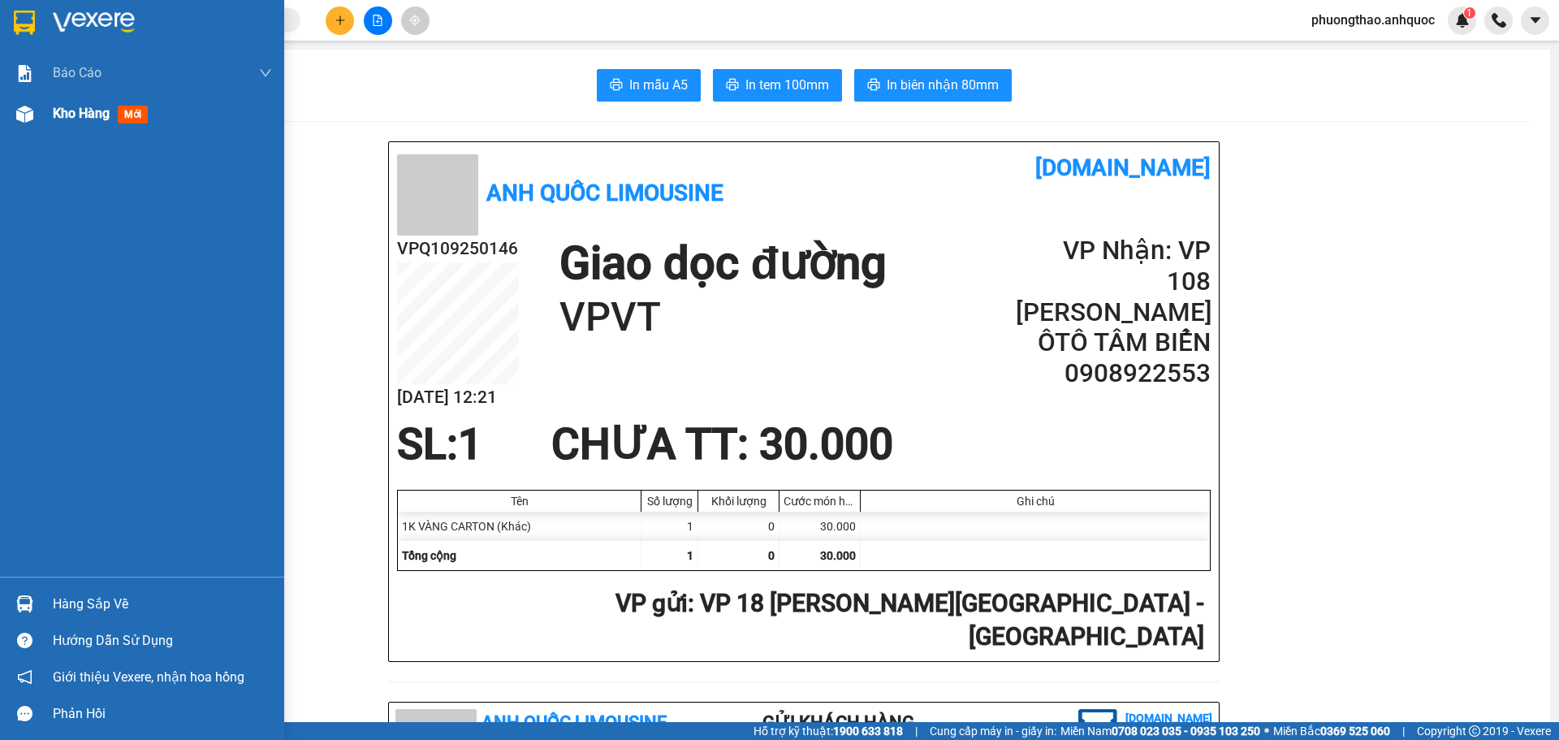
click at [16, 119] on img at bounding box center [24, 114] width 17 height 17
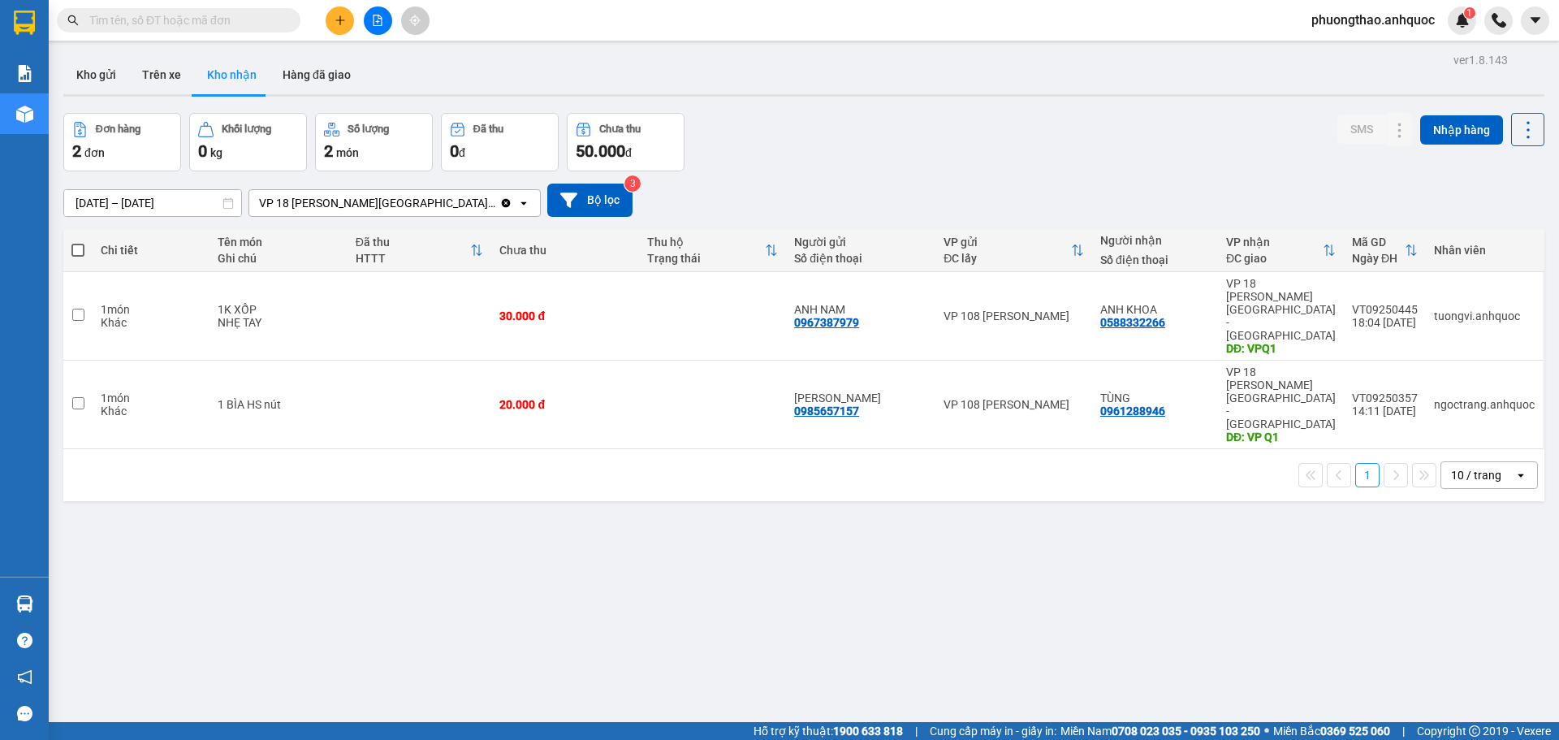
click at [587, 522] on div "ver 1.8.143 Kho gửi Trên xe Kho nhận Hàng đã giao Đơn hàng 2 đơn Khối lượng 0 k…" at bounding box center [804, 419] width 1494 height 740
click at [112, 72] on button "Kho gửi" at bounding box center [96, 74] width 66 height 39
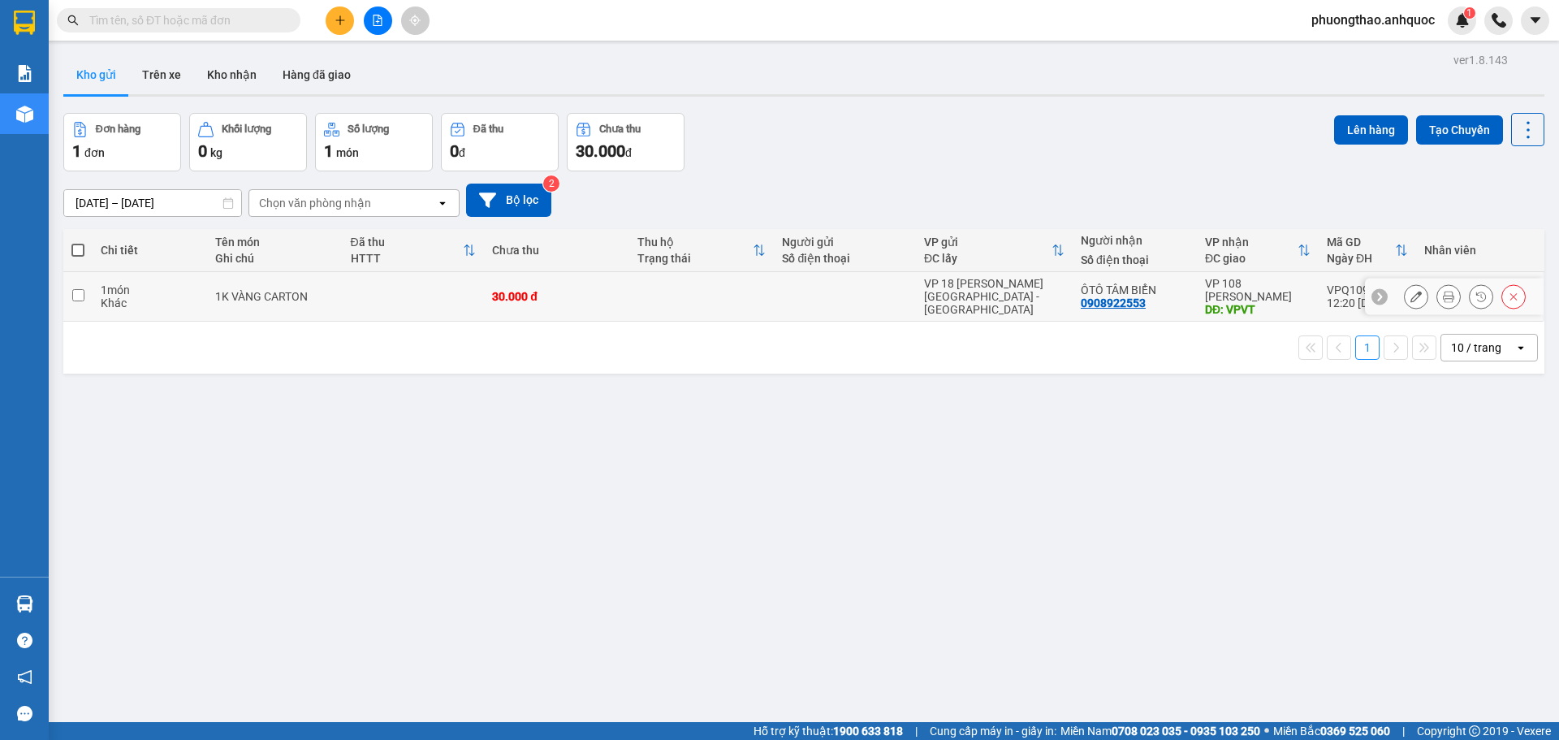
click at [241, 313] on td "1K VÀNG CARTON" at bounding box center [274, 297] width 135 height 50
checkbox input "true"
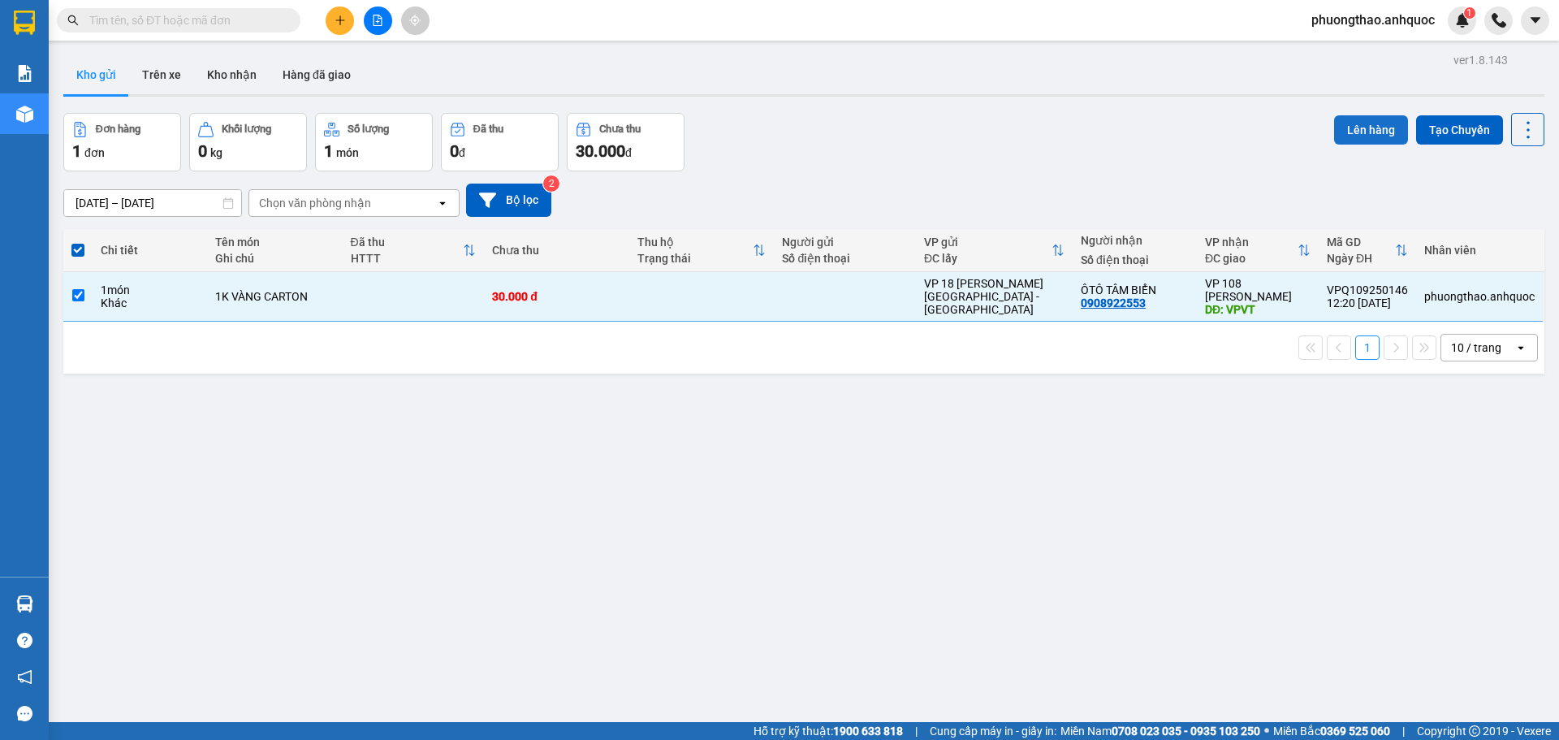
click at [1354, 123] on button "Lên hàng" at bounding box center [1371, 129] width 74 height 29
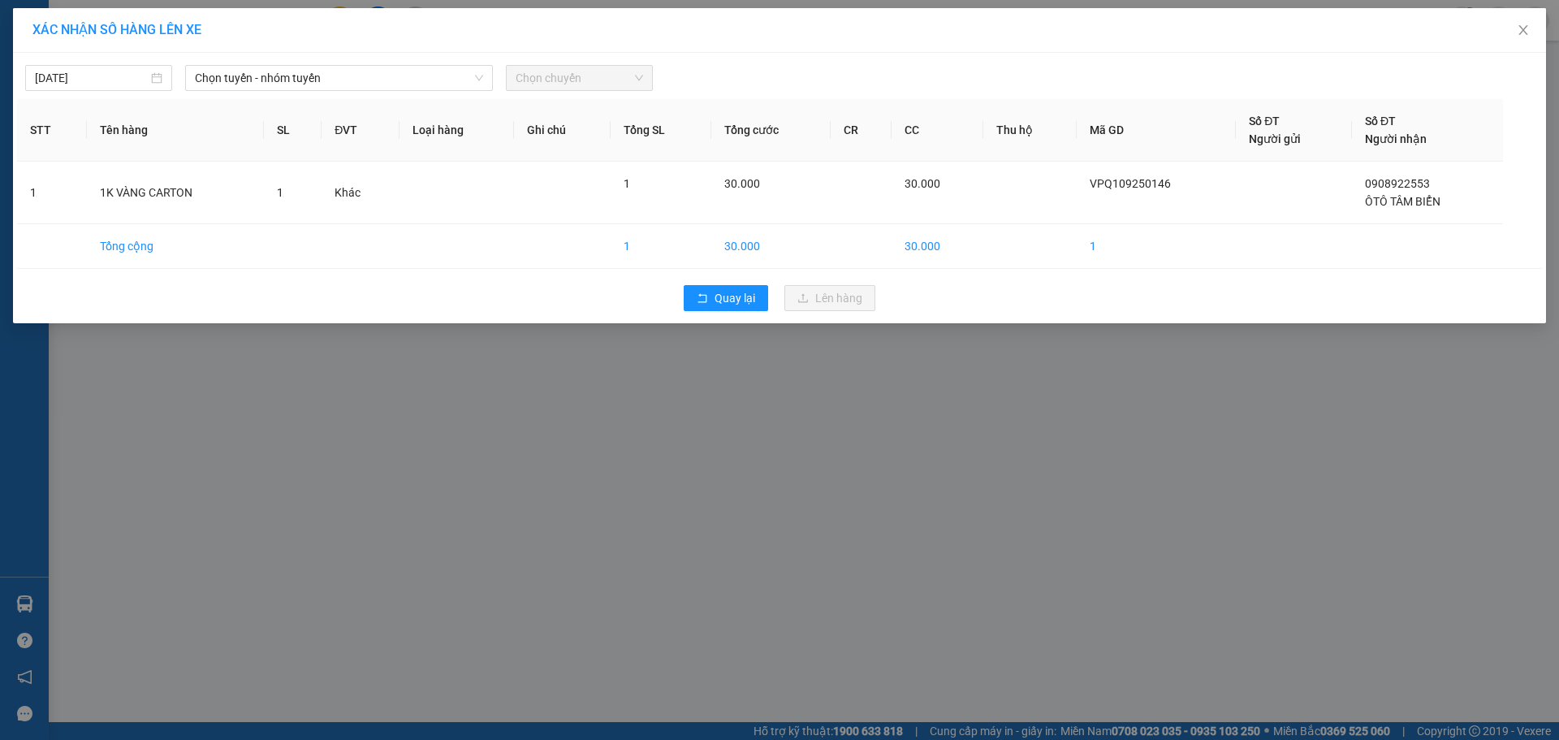
click at [339, 63] on div "[DATE] Chọn tuyến - nhóm tuyến Chọn chuyến" at bounding box center [779, 74] width 1525 height 34
click at [338, 83] on span "Chọn tuyến - nhóm tuyến" at bounding box center [339, 78] width 288 height 24
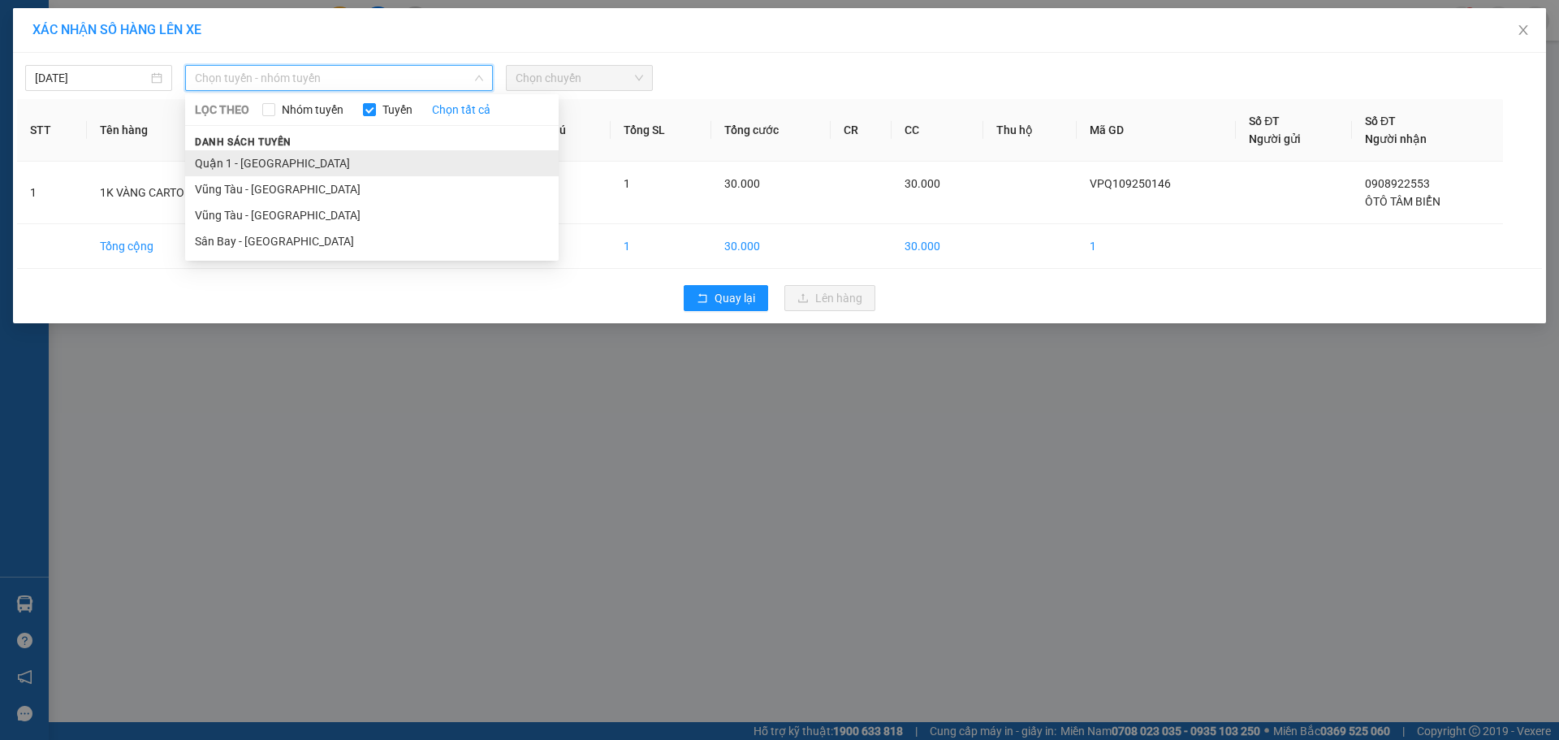
click at [304, 166] on li "Quận 1 - [GEOGRAPHIC_DATA]" at bounding box center [371, 163] width 373 height 26
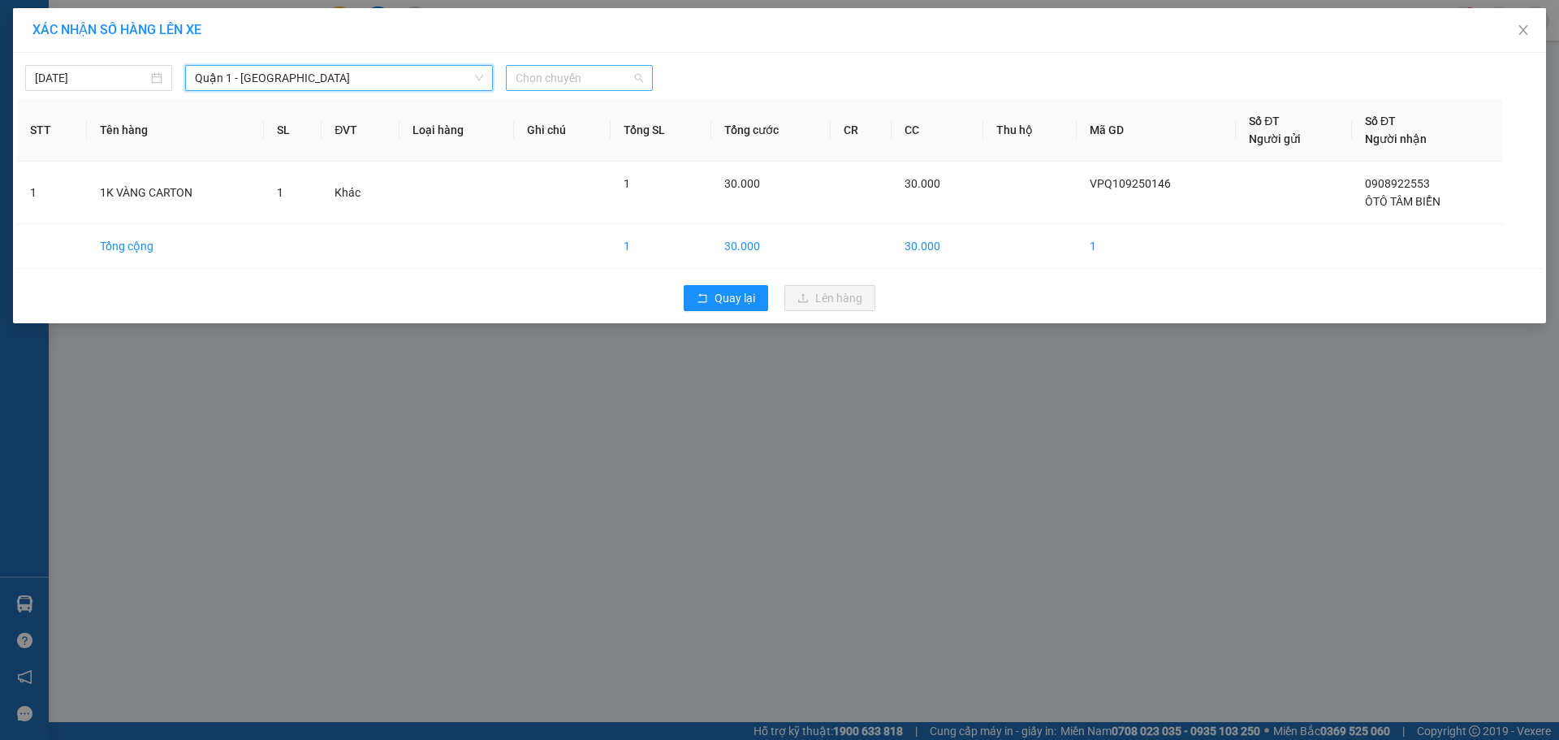
click at [582, 66] on span "Chọn chuyến" at bounding box center [579, 78] width 127 height 24
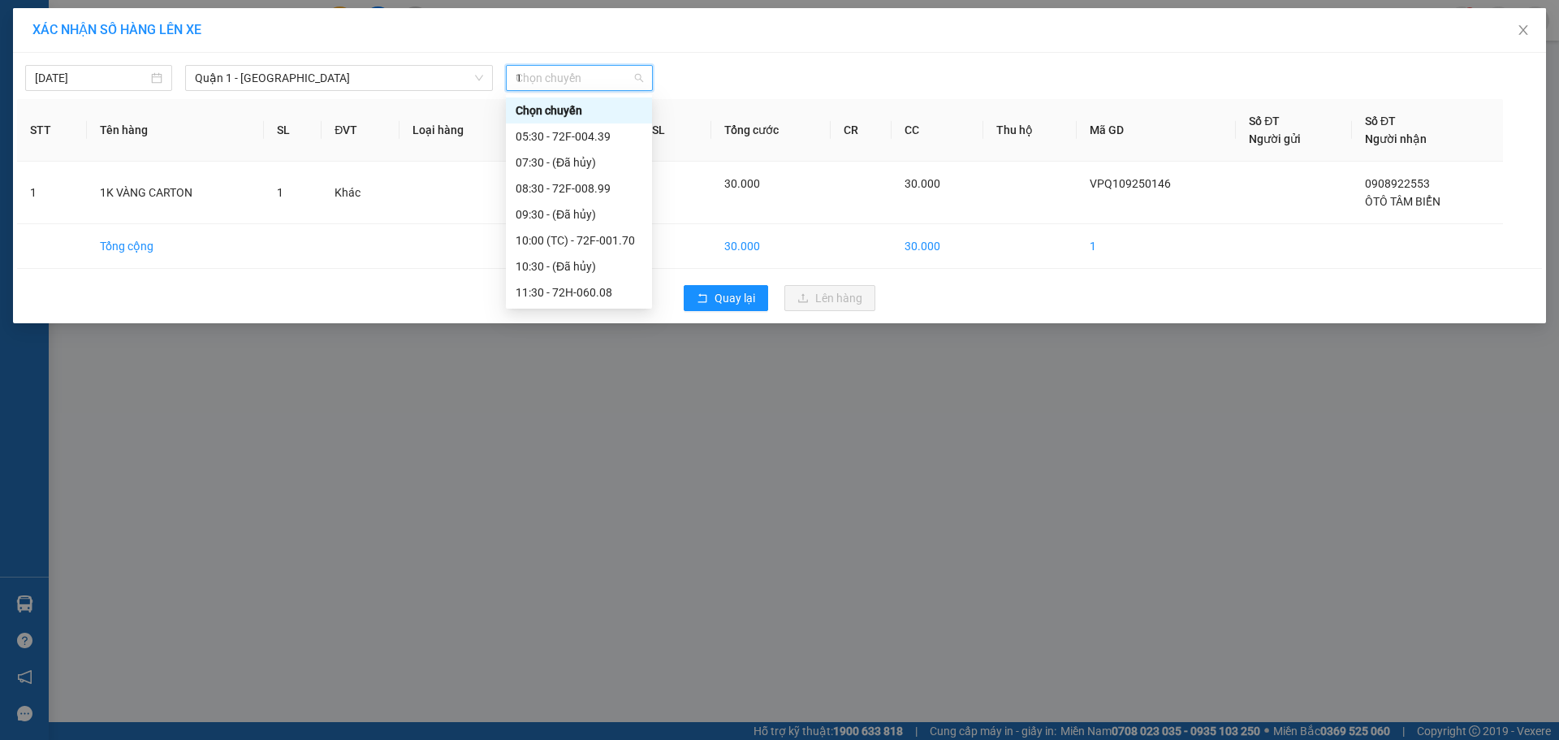
type input "12"
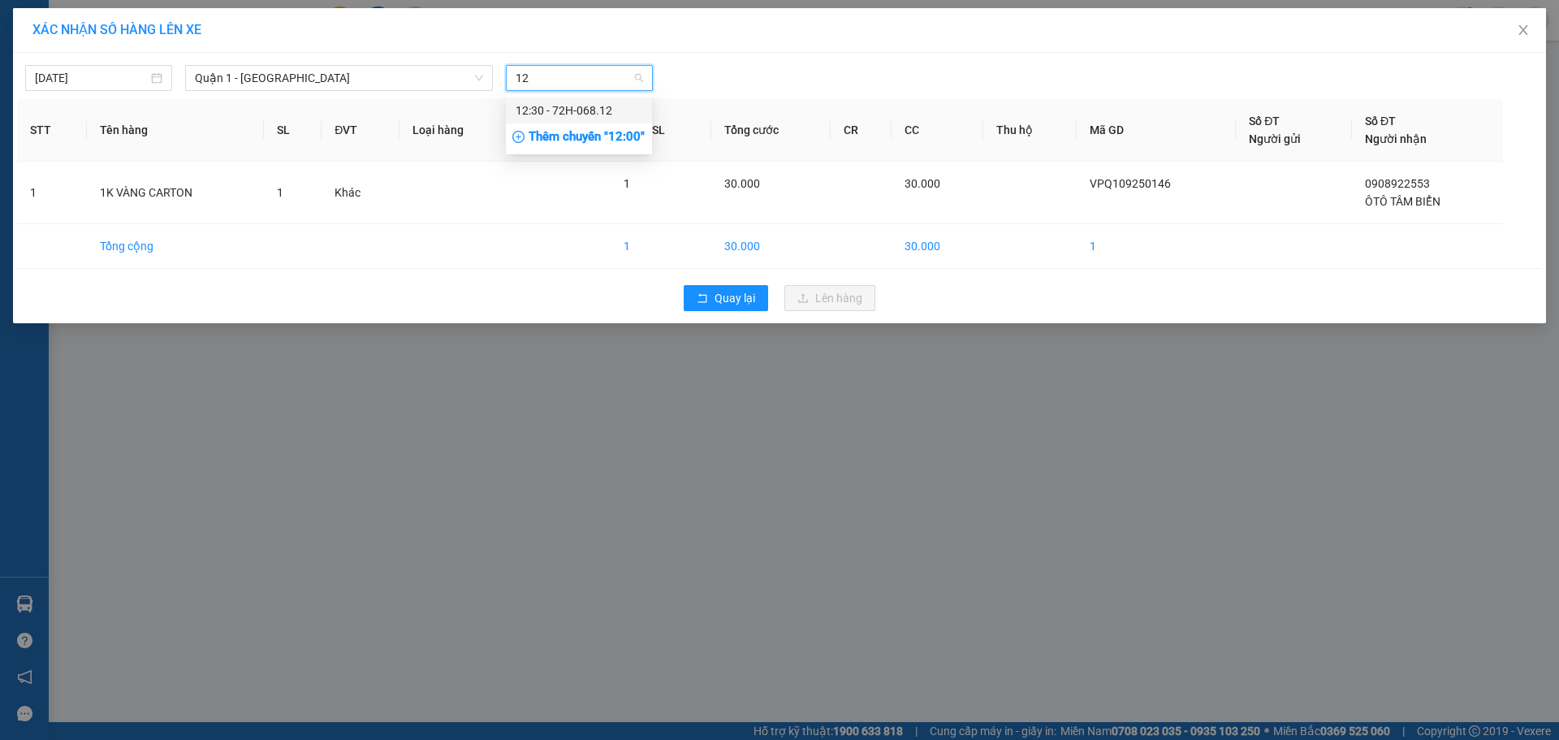
click at [600, 112] on div "12:30 - 72H-068.12" at bounding box center [579, 110] width 127 height 18
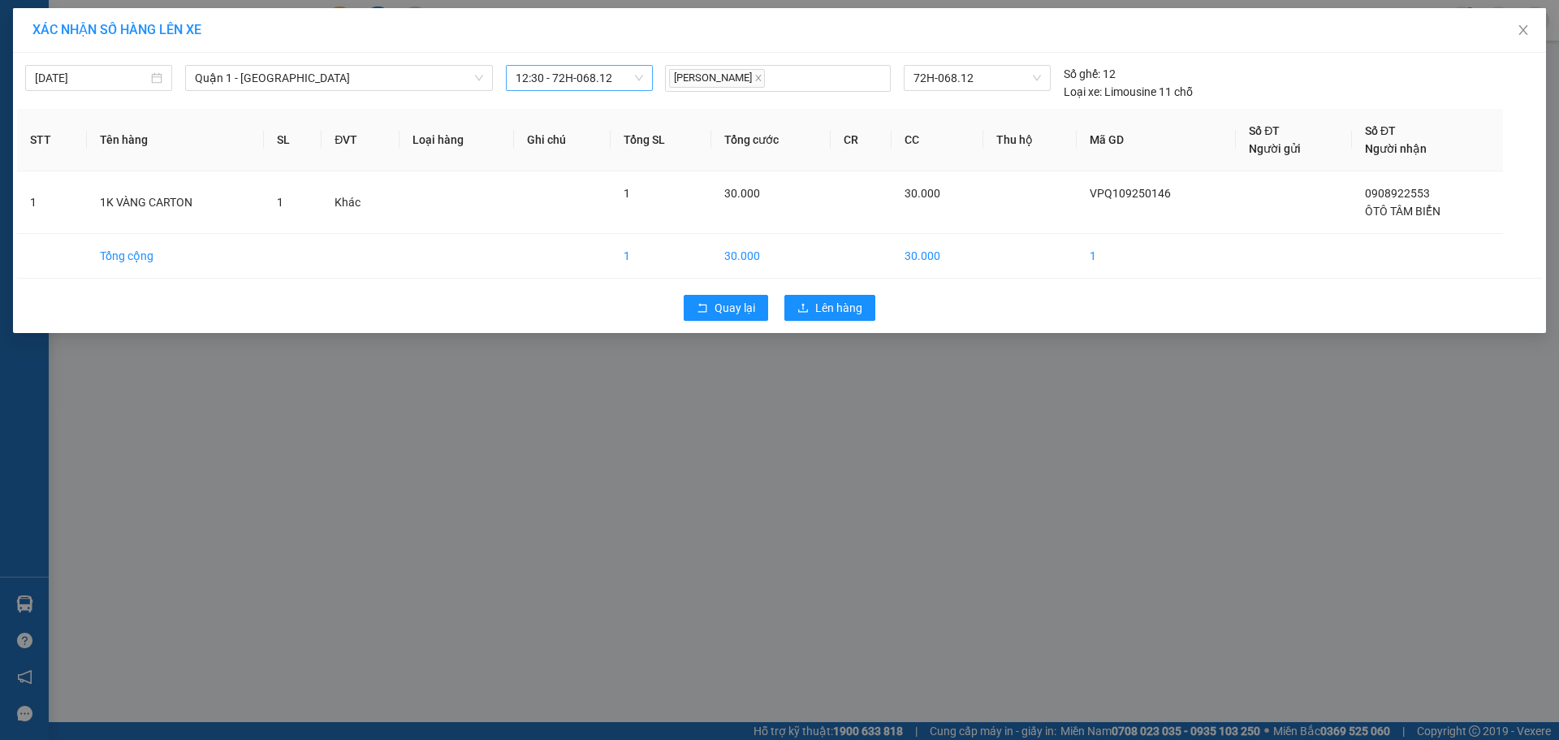
click at [828, 292] on div "Quay lại Lên hàng" at bounding box center [779, 308] width 1525 height 42
click at [828, 305] on span "Lên hàng" at bounding box center [838, 308] width 47 height 18
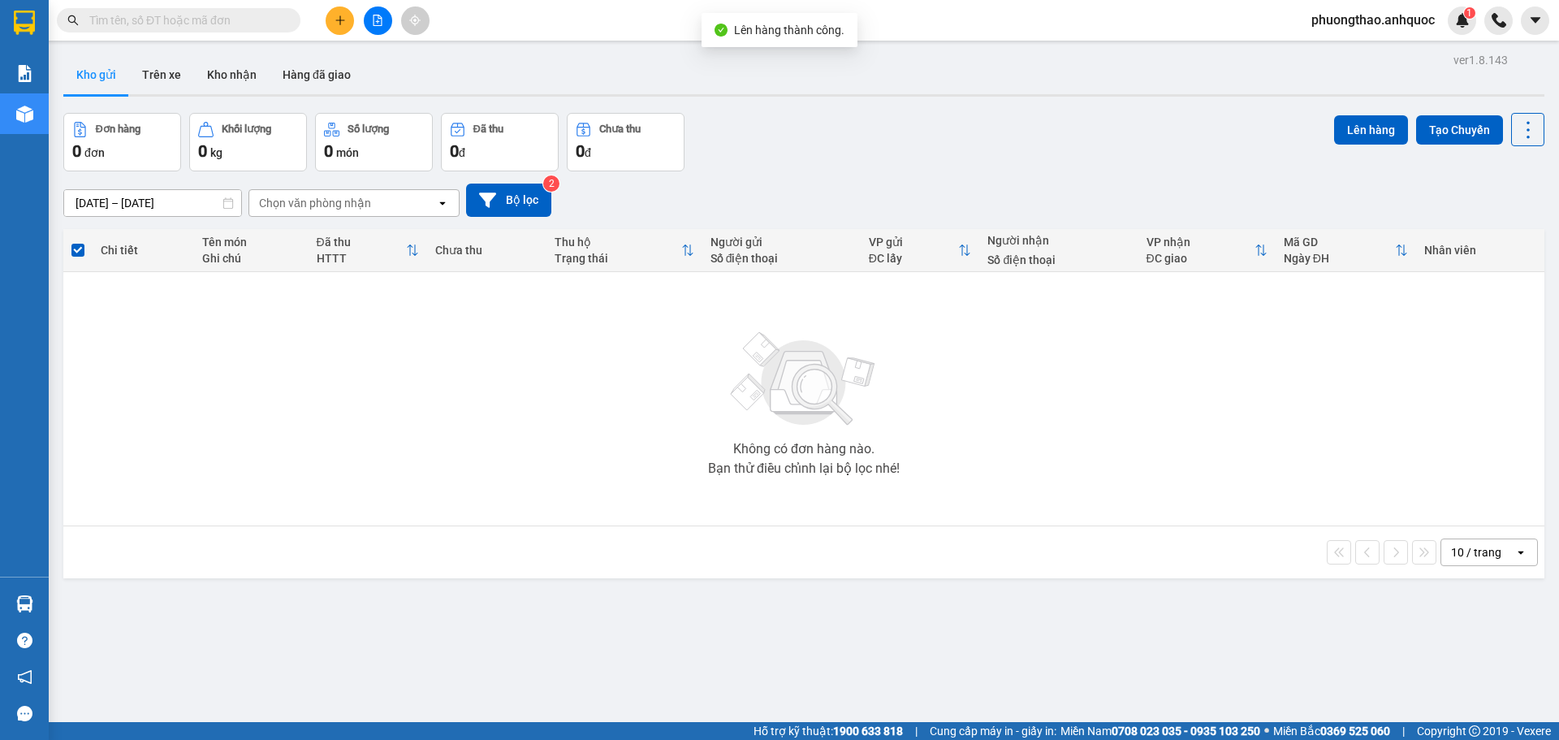
click at [381, 22] on icon "file-add" at bounding box center [377, 20] width 11 height 11
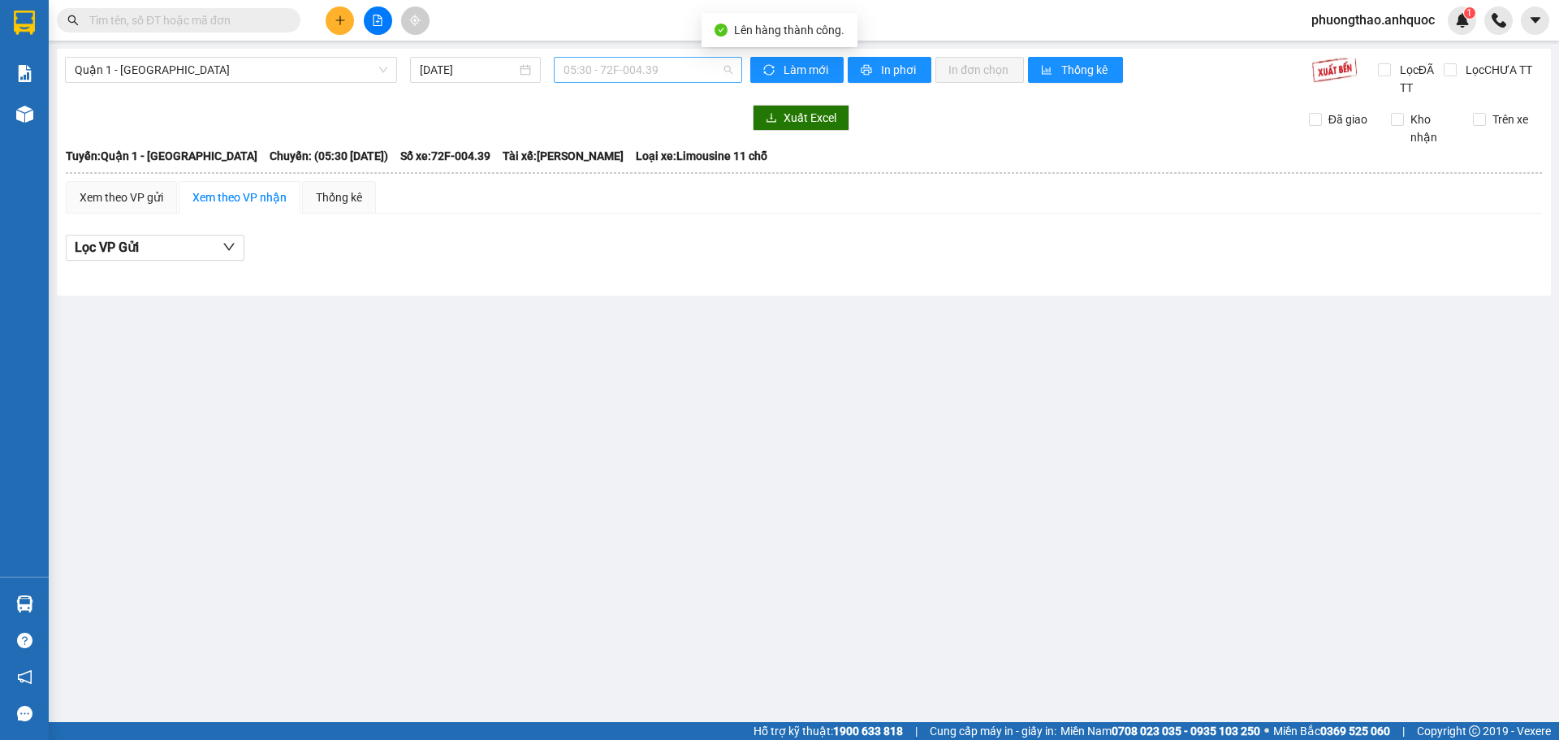
drag, startPoint x: 595, startPoint y: 70, endPoint x: 606, endPoint y: 63, distance: 12.4
click at [598, 70] on span "05:30 - 72F-004.39" at bounding box center [647, 70] width 169 height 24
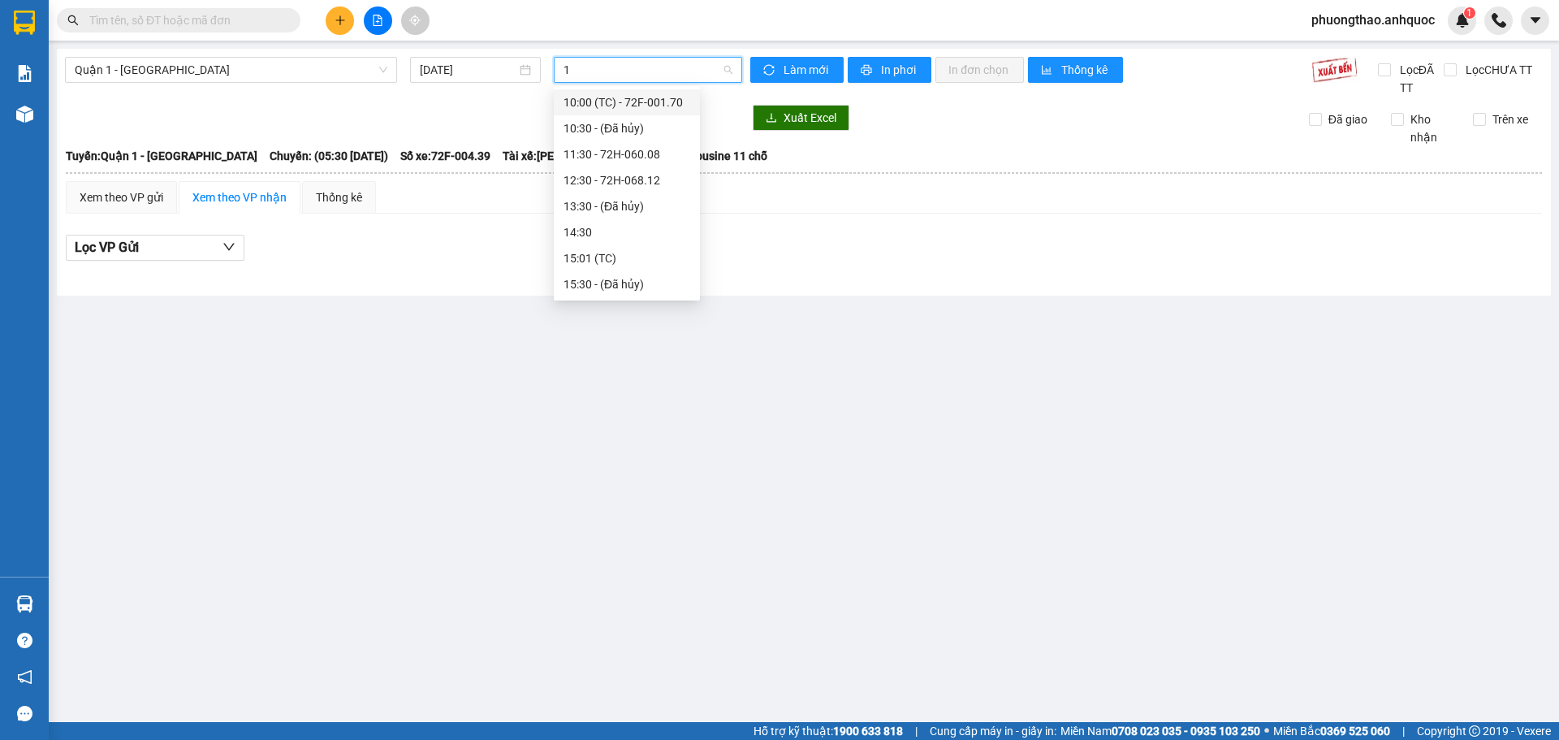
type input "12"
click at [637, 104] on div "12:30 - 72H-068.12" at bounding box center [626, 102] width 127 height 18
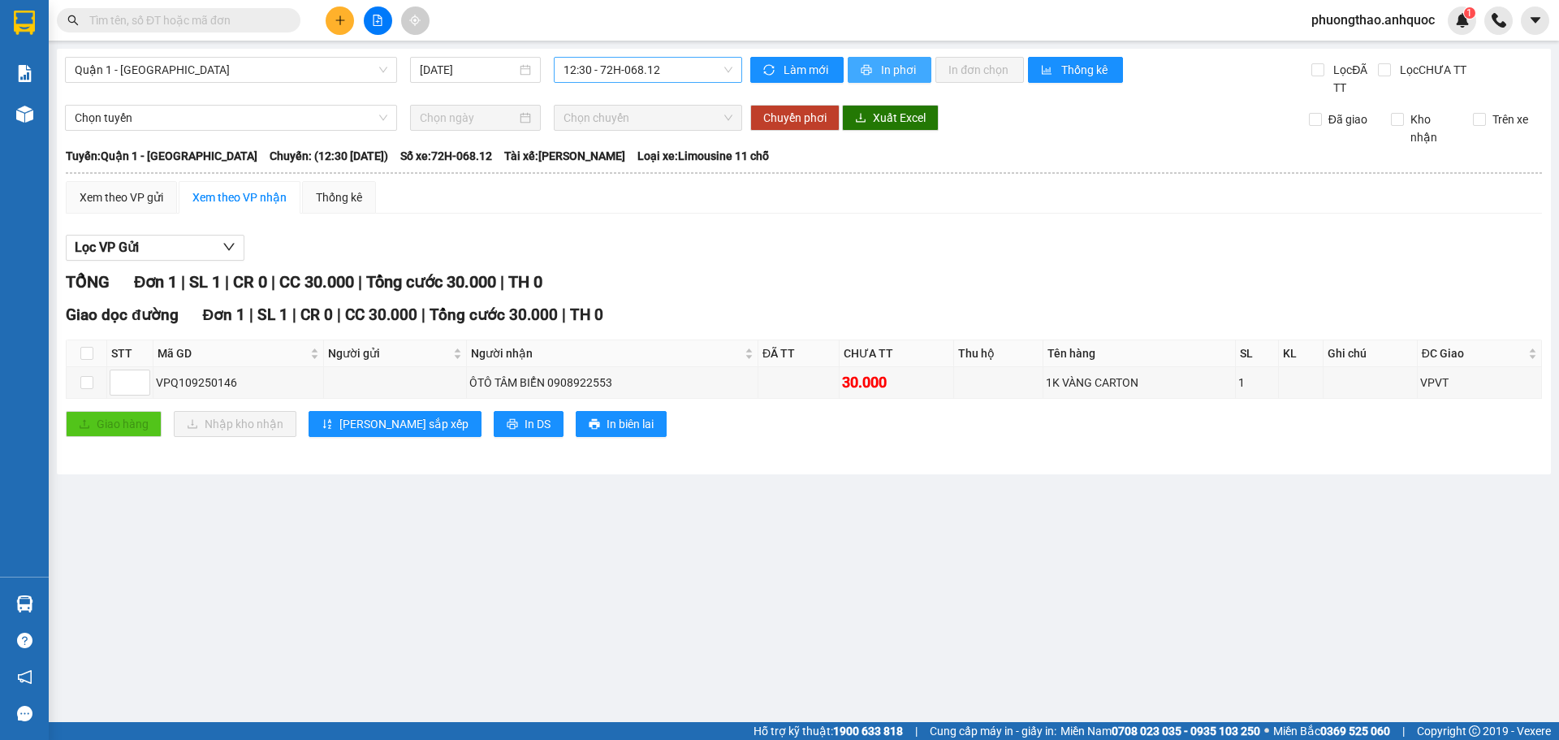
click at [883, 63] on span "In phơi" at bounding box center [899, 70] width 37 height 18
